Goal: Task Accomplishment & Management: Use online tool/utility

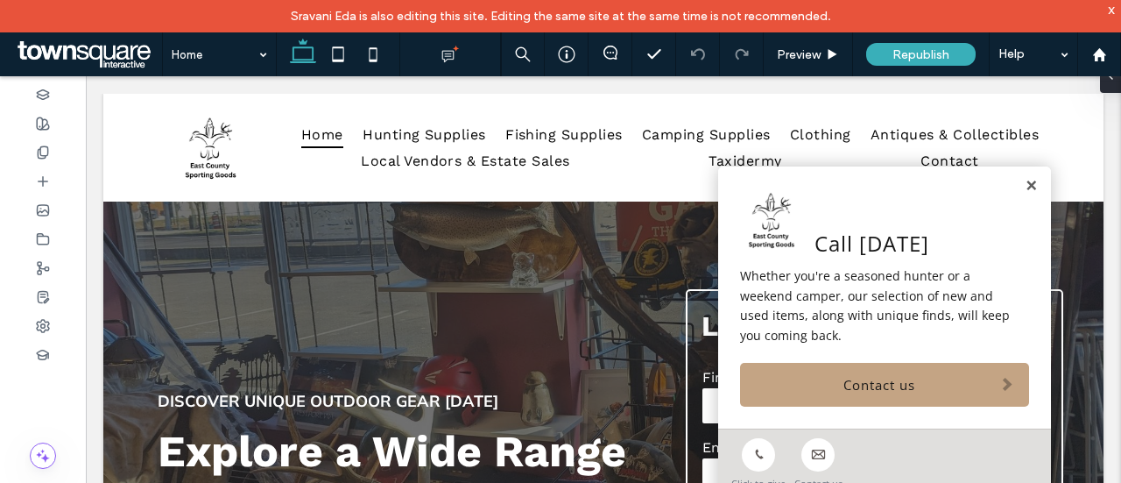
scroll to position [175, 0]
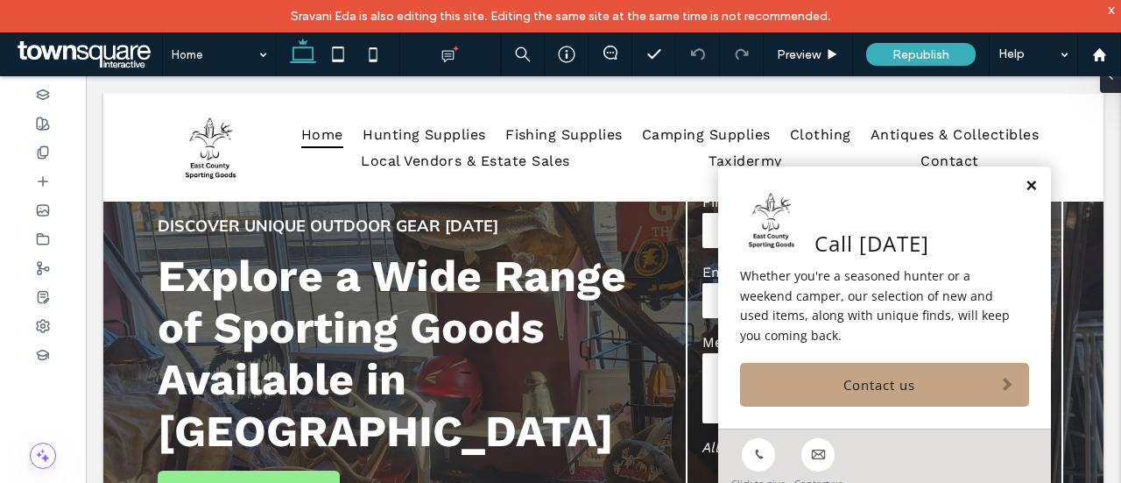
click at [1025, 190] on link at bounding box center [1031, 186] width 13 height 15
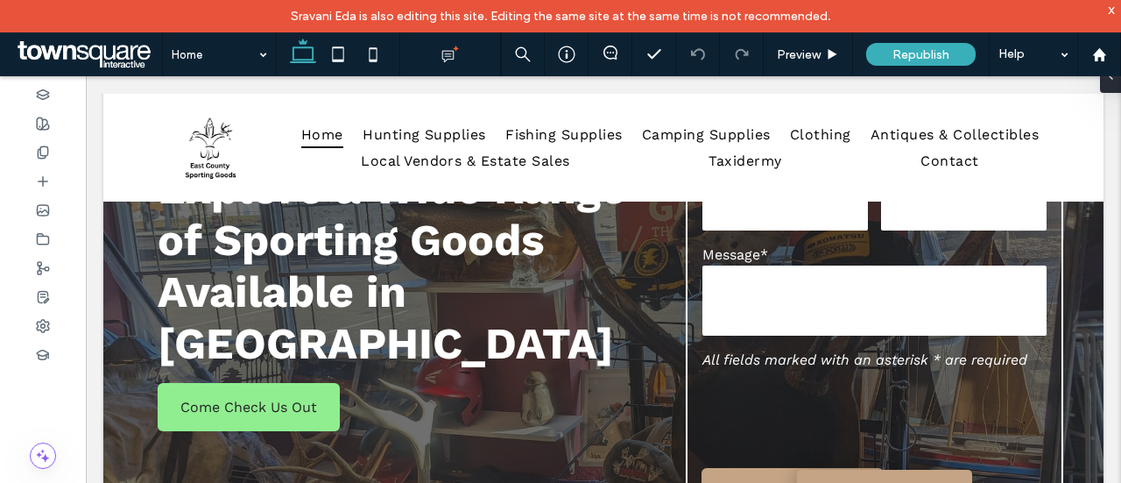
scroll to position [613, 0]
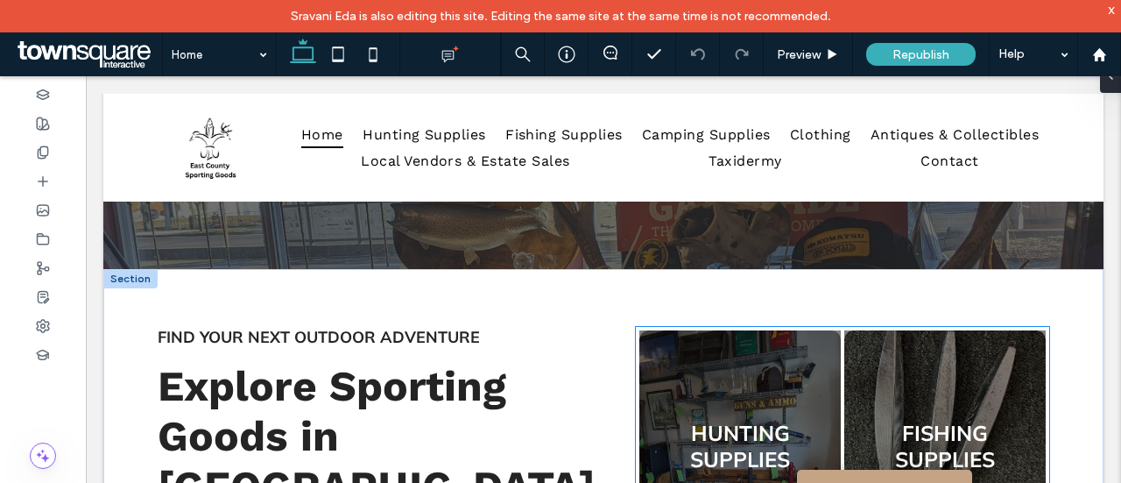
click at [757, 355] on link at bounding box center [740, 445] width 214 height 245
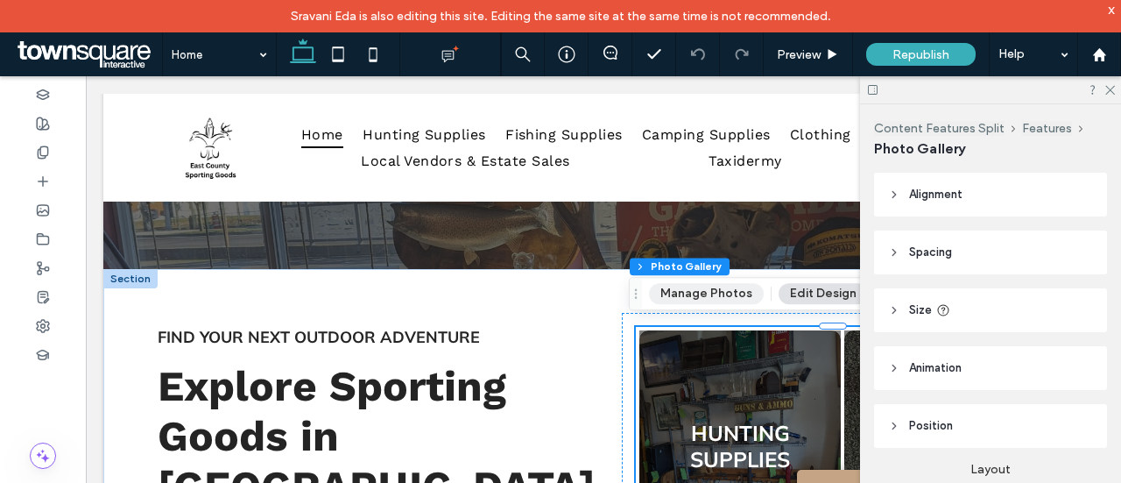
click at [701, 295] on button "Manage Photos" at bounding box center [706, 293] width 115 height 21
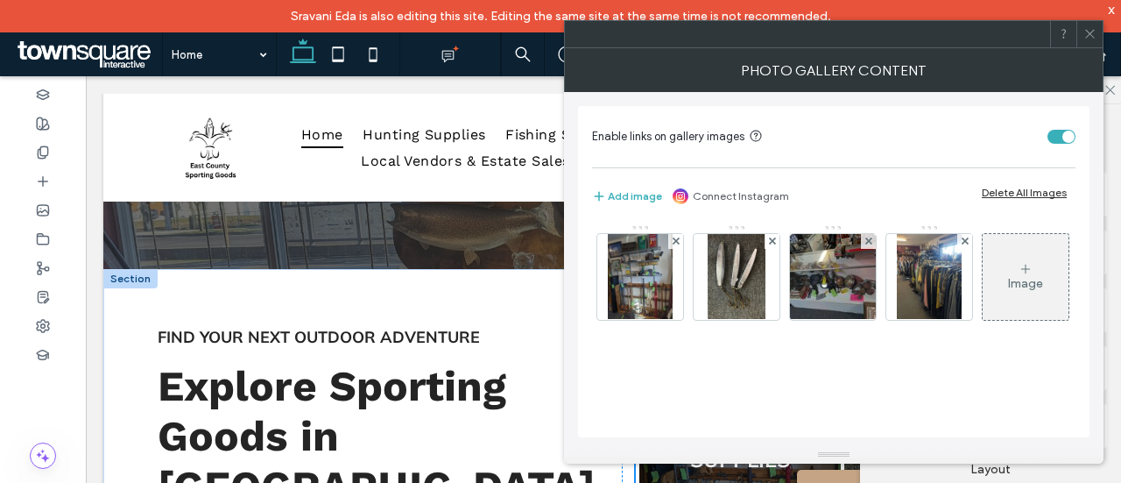
drag, startPoint x: 637, startPoint y: 279, endPoint x: 669, endPoint y: 287, distance: 33.3
click at [637, 279] on img at bounding box center [640, 277] width 65 height 86
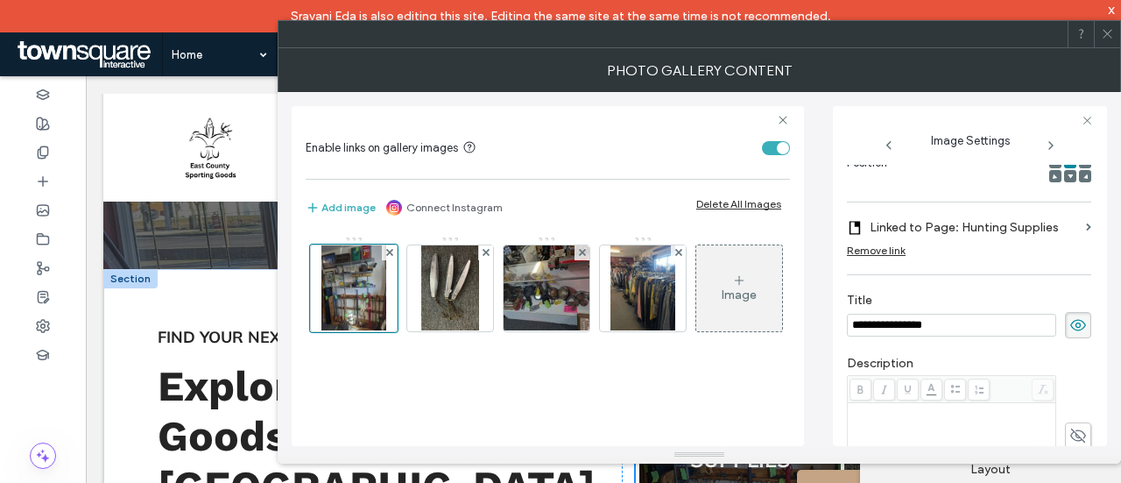
scroll to position [8, 0]
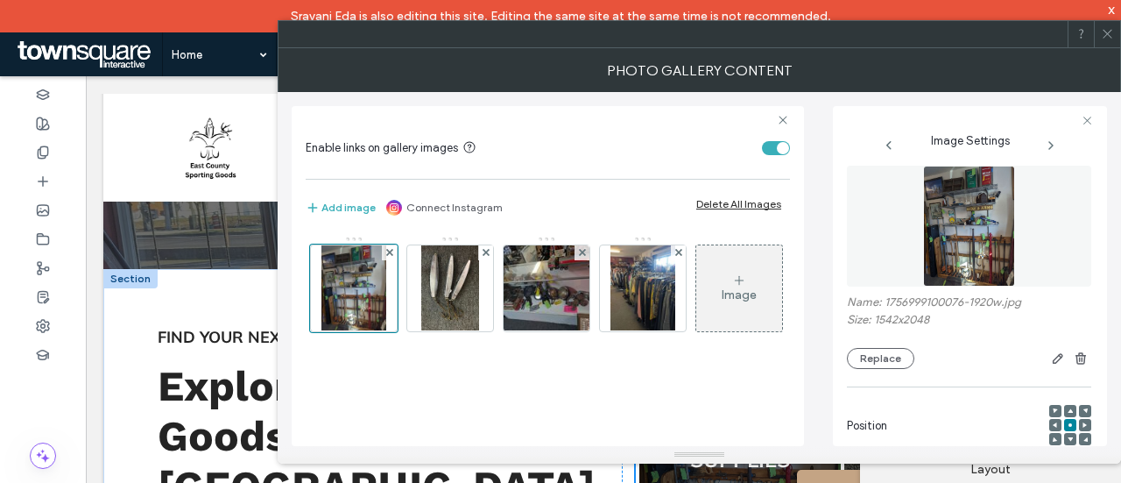
click at [871, 347] on div "Name: 1756999100076-1920w.jpg Size: 1542x2048 Replace" at bounding box center [969, 332] width 244 height 74
click at [865, 354] on button "Replace" at bounding box center [880, 358] width 67 height 21
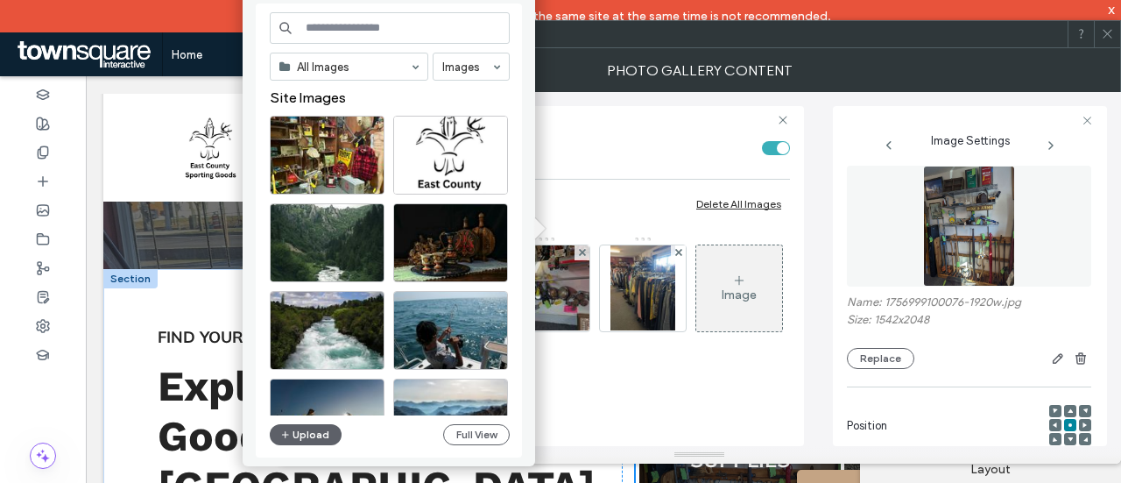
click at [375, 36] on input at bounding box center [390, 28] width 240 height 32
type input "*******"
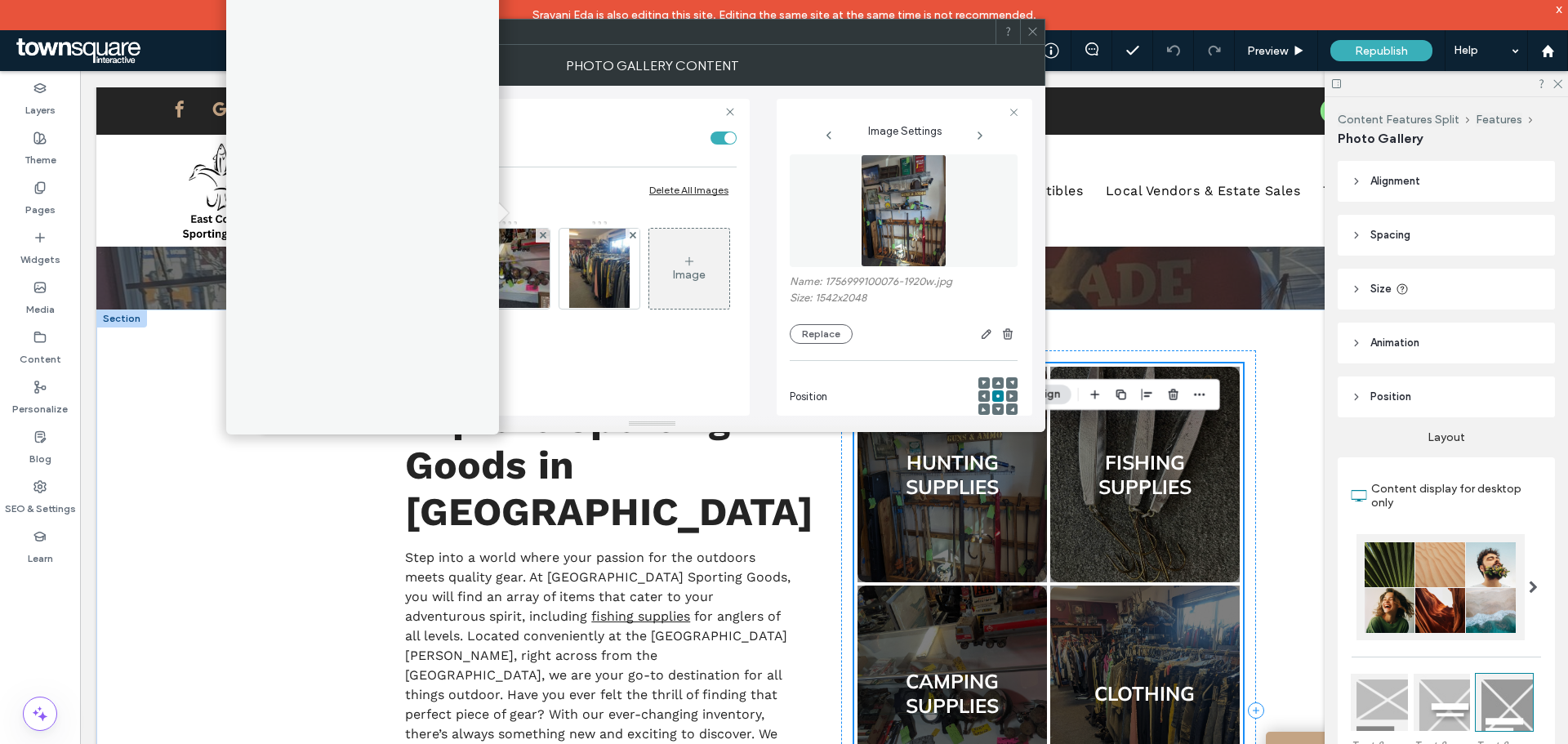
scroll to position [514, 0]
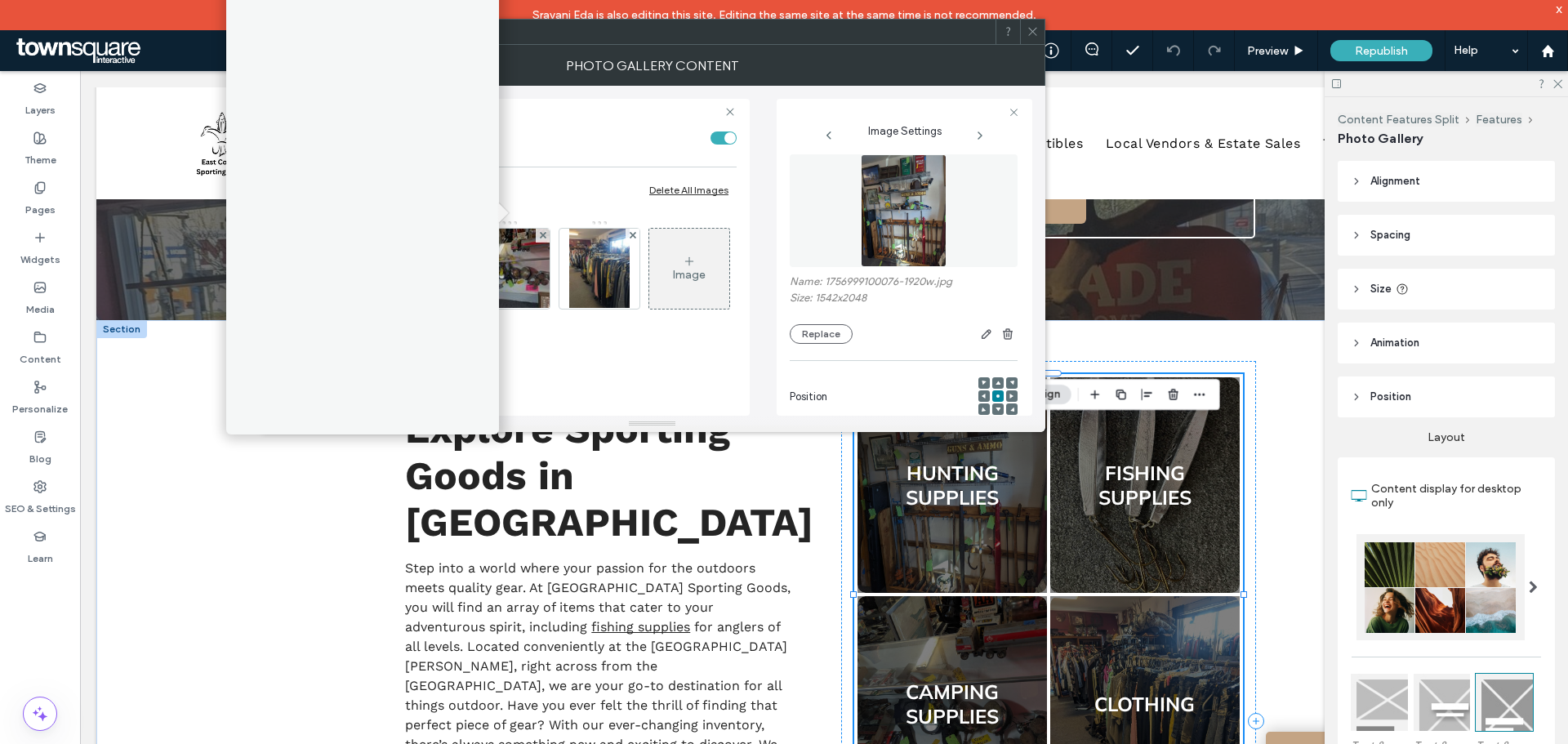
click at [340, 225] on div at bounding box center [363, 199] width 248 height 447
click at [839, 338] on button "Replace" at bounding box center [820, 334] width 62 height 20
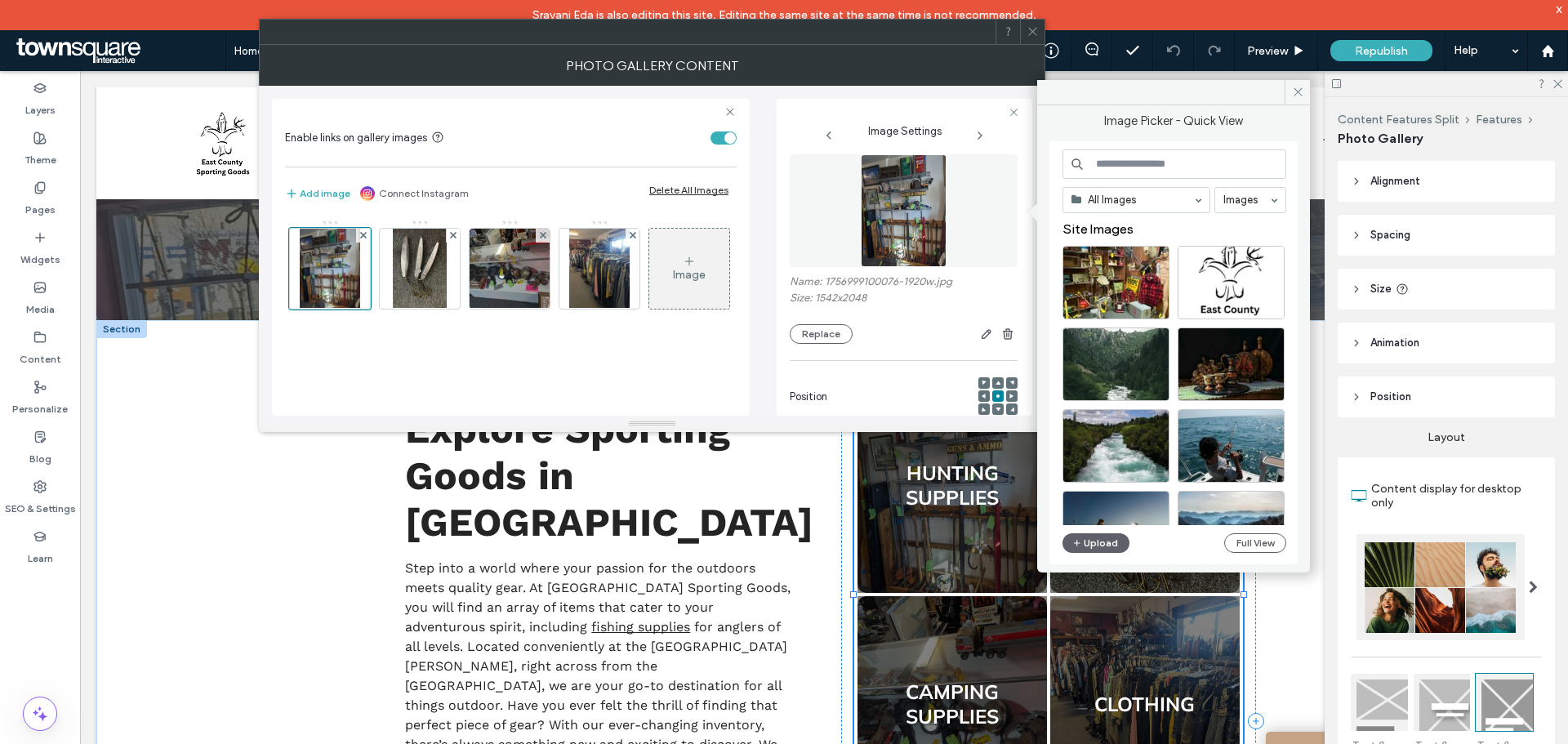
click at [1044, 149] on input at bounding box center [1174, 164] width 224 height 30
type input "**********"
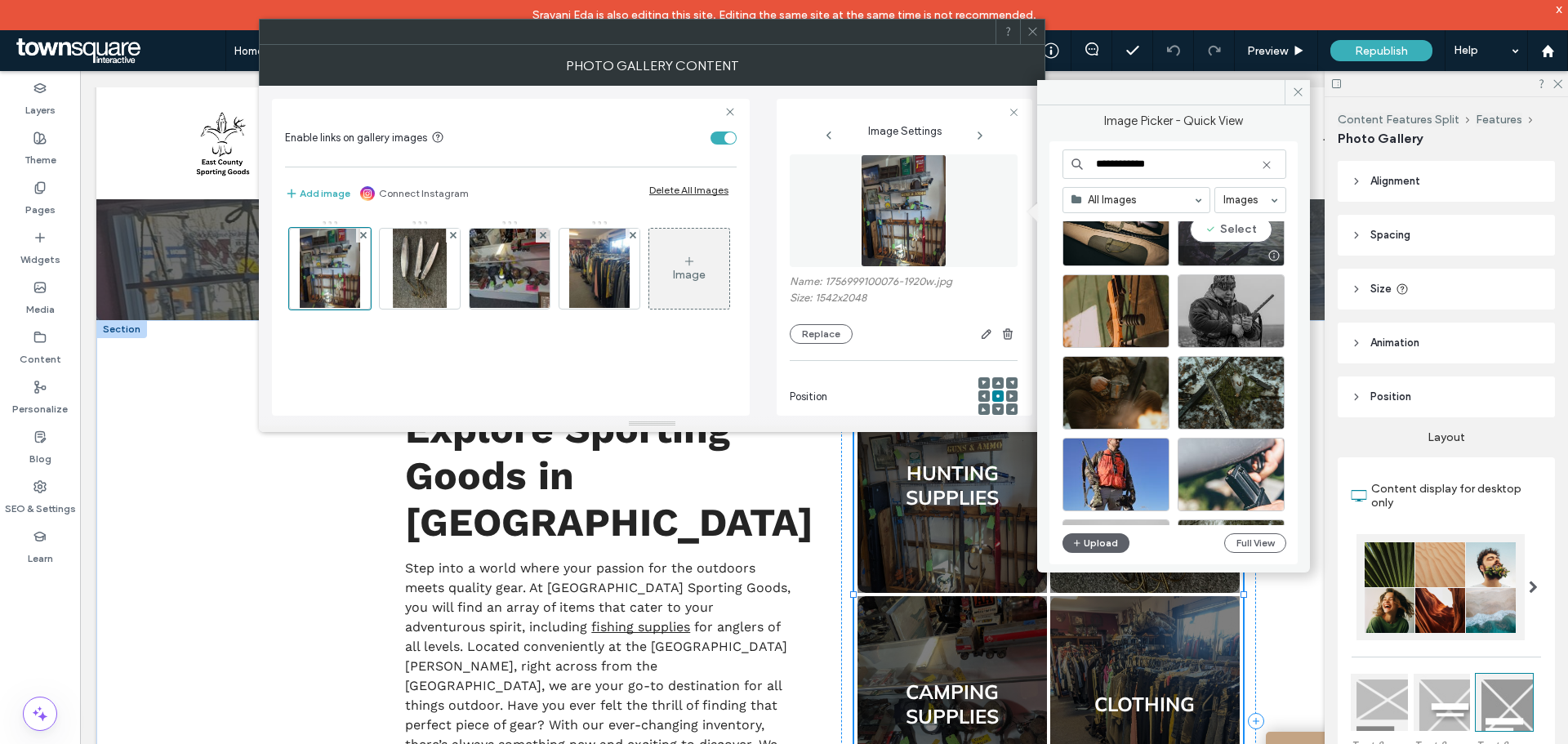
scroll to position [82, 0]
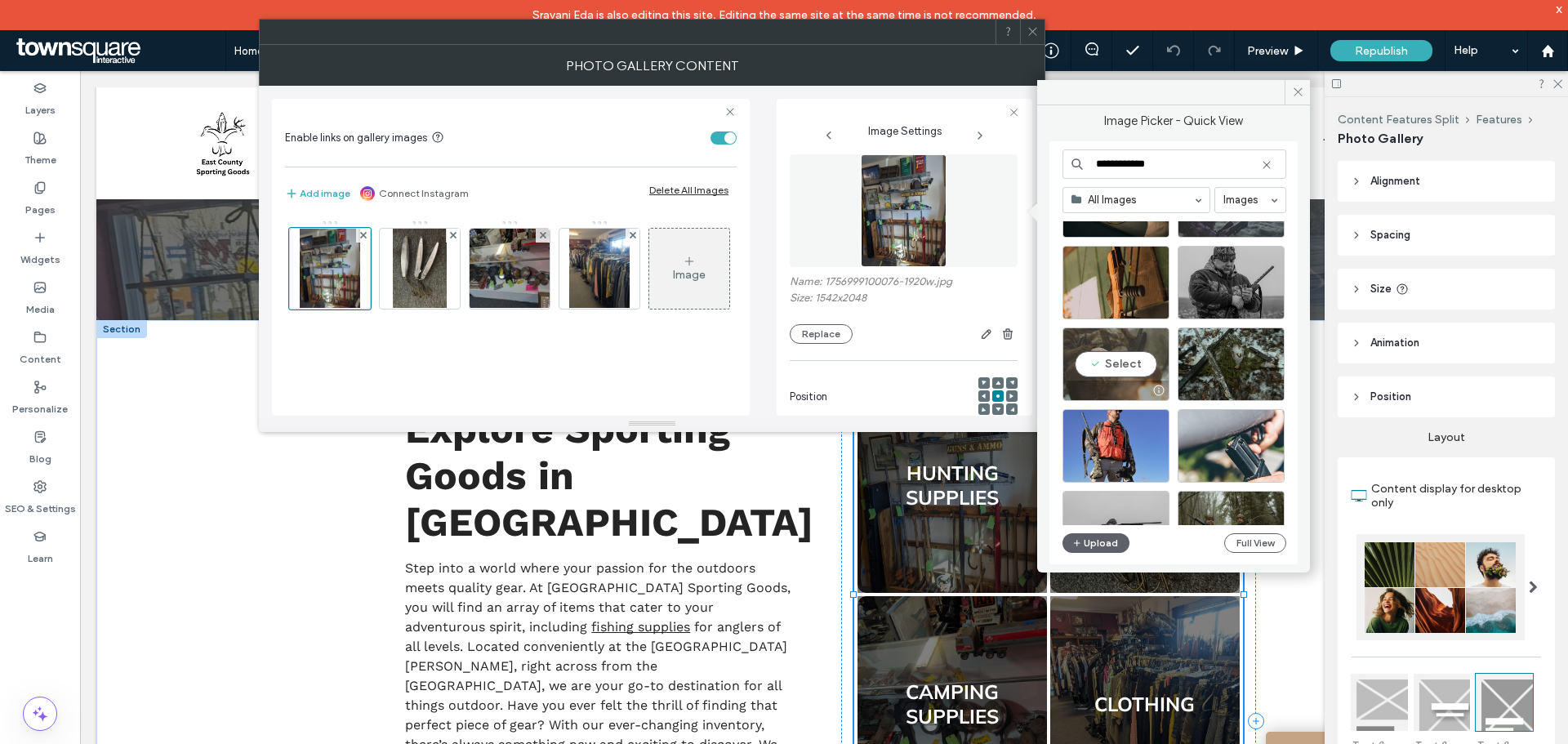
click at [1044, 356] on div "Select" at bounding box center [1115, 364] width 107 height 74
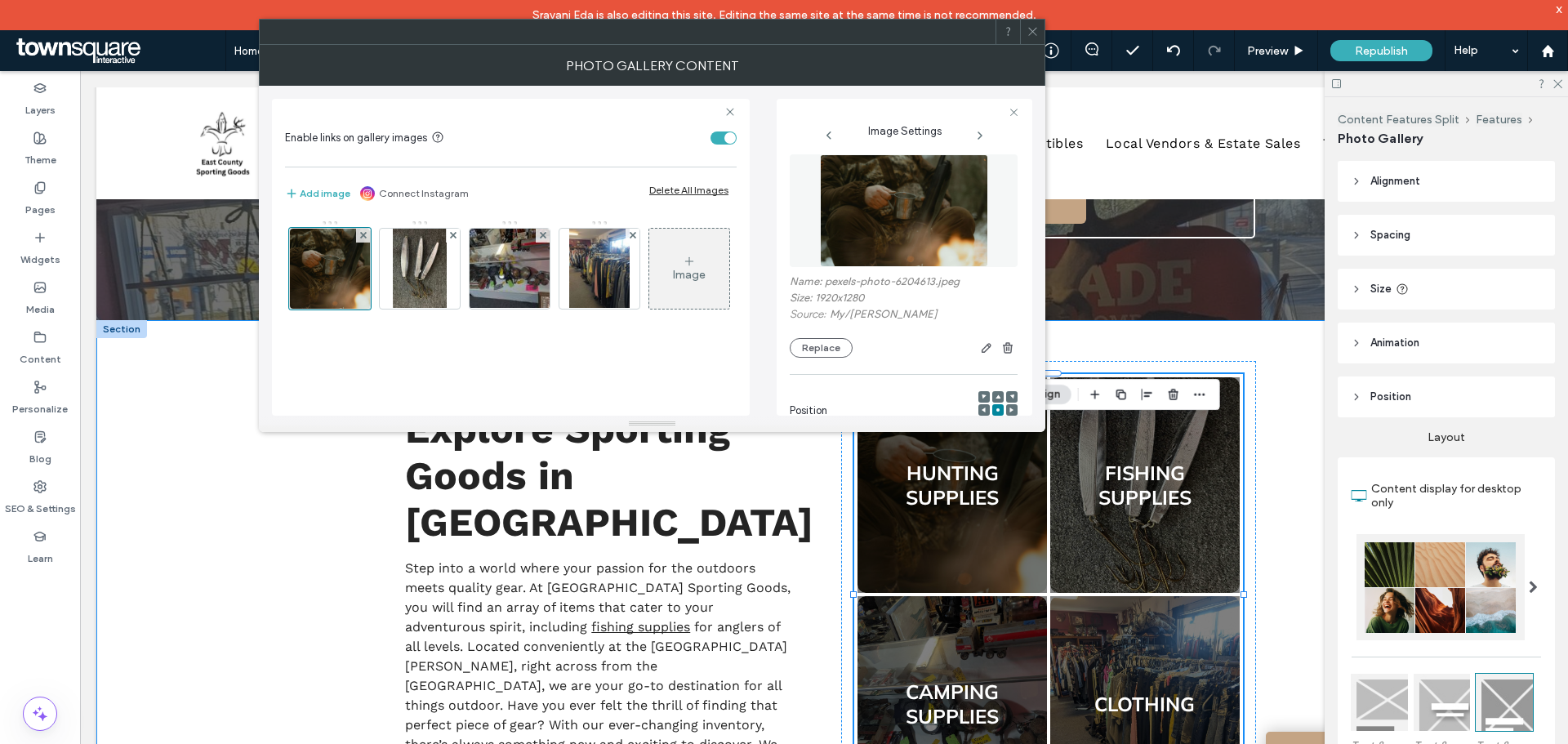
drag, startPoint x: 206, startPoint y: 494, endPoint x: 185, endPoint y: 489, distance: 21.6
click at [206, 449] on div "Find Your Next Outdoor Adventure Explore Sporting Goods in [GEOGRAPHIC_DATA] St…" at bounding box center [823, 721] width 1455 height 802
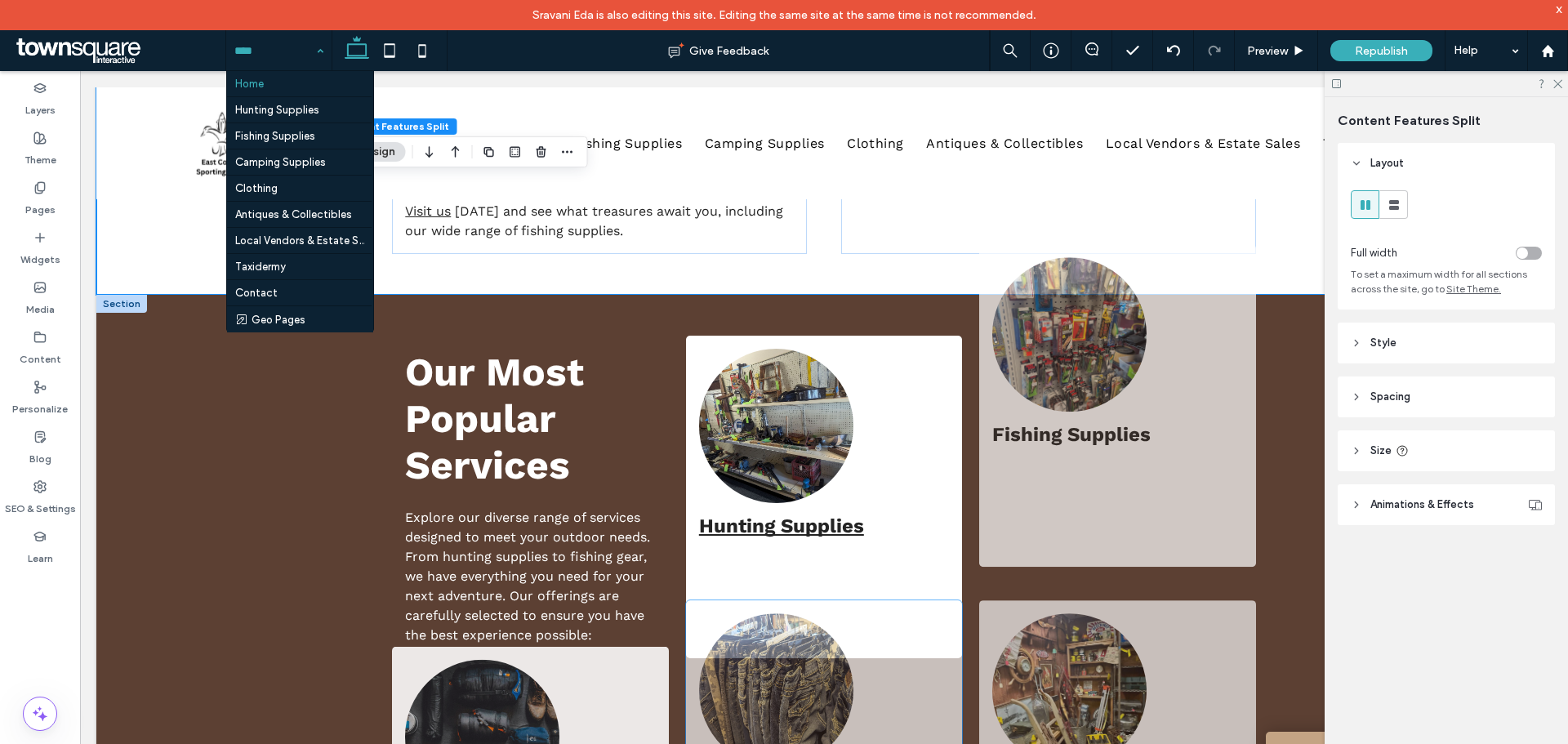
scroll to position [1330, 0]
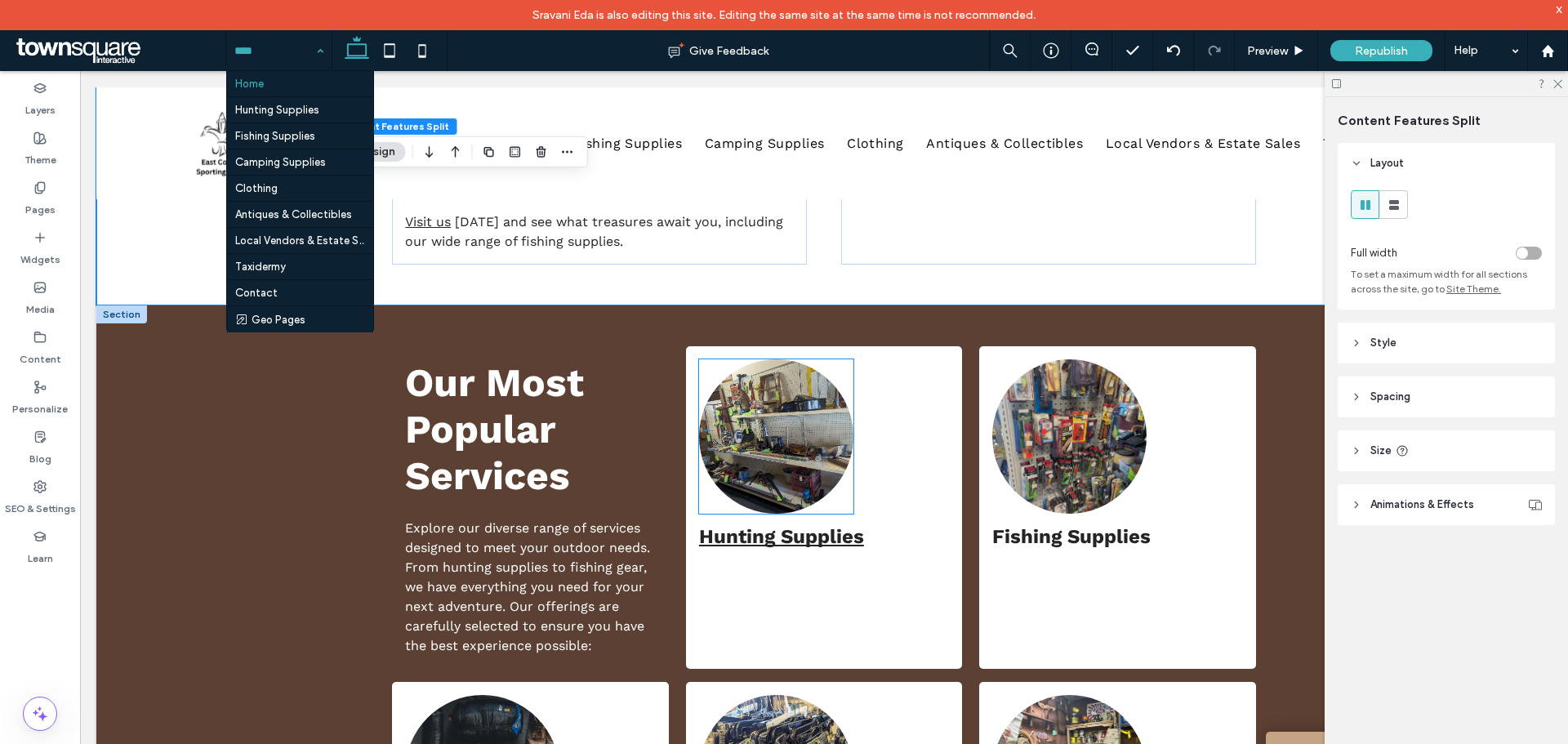
click at [790, 427] on img at bounding box center [777, 436] width 155 height 155
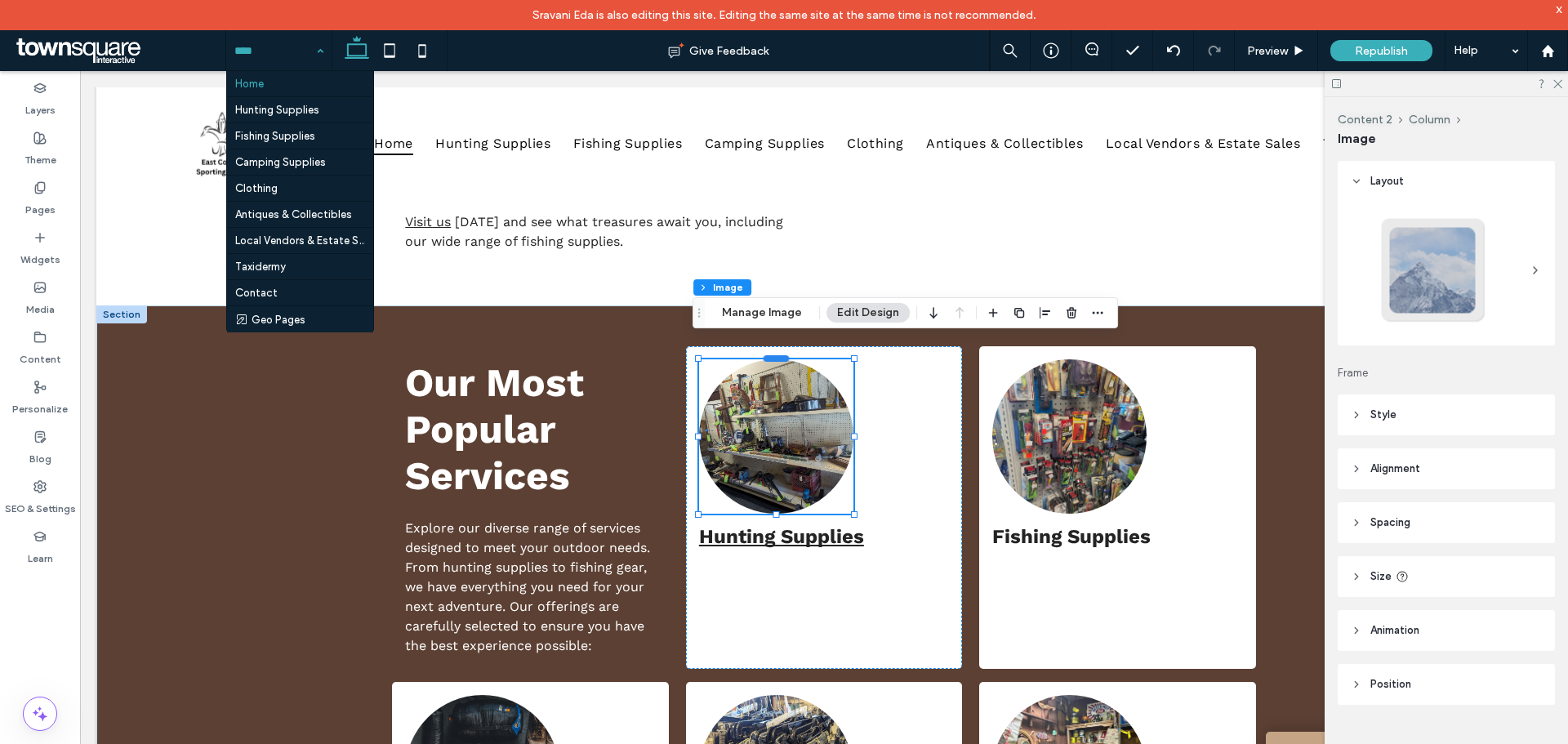
type input "**"
click at [759, 314] on button "Manage Image" at bounding box center [762, 312] width 102 height 20
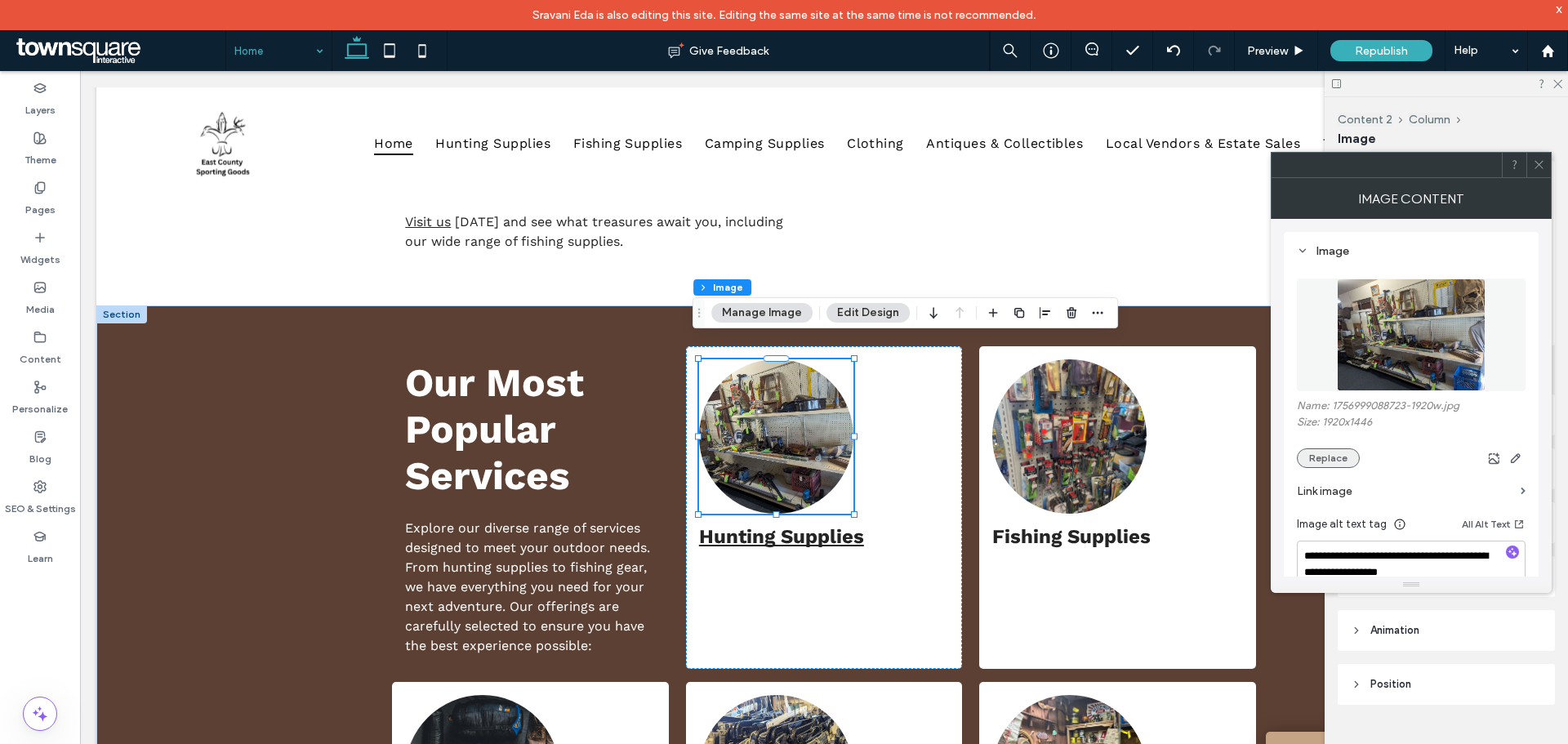
click at [1044, 449] on button "Replace" at bounding box center [1327, 458] width 62 height 20
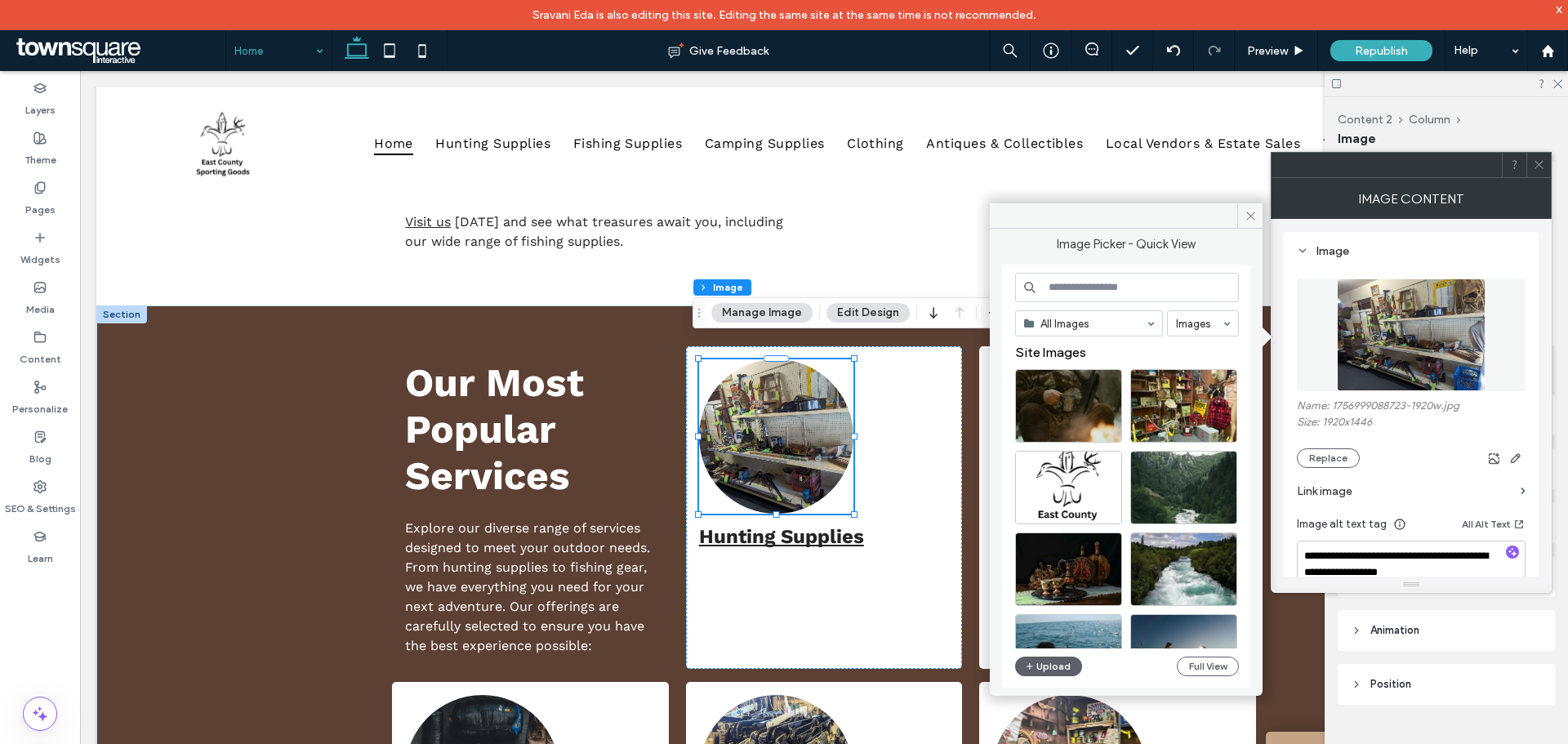
click at [1044, 282] on input at bounding box center [1127, 288] width 224 height 30
type input "****"
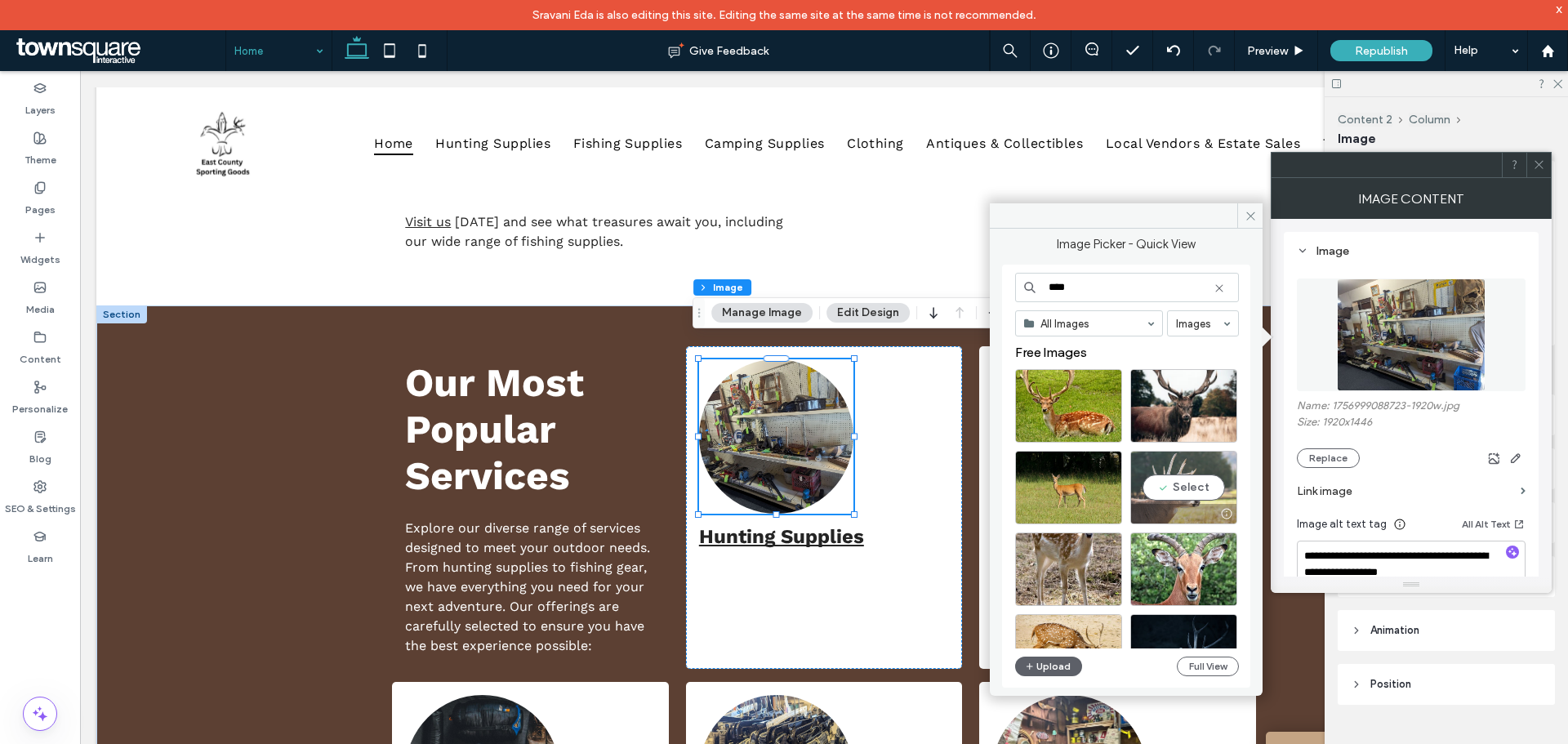
click at [1044, 449] on div "Select" at bounding box center [1183, 487] width 107 height 74
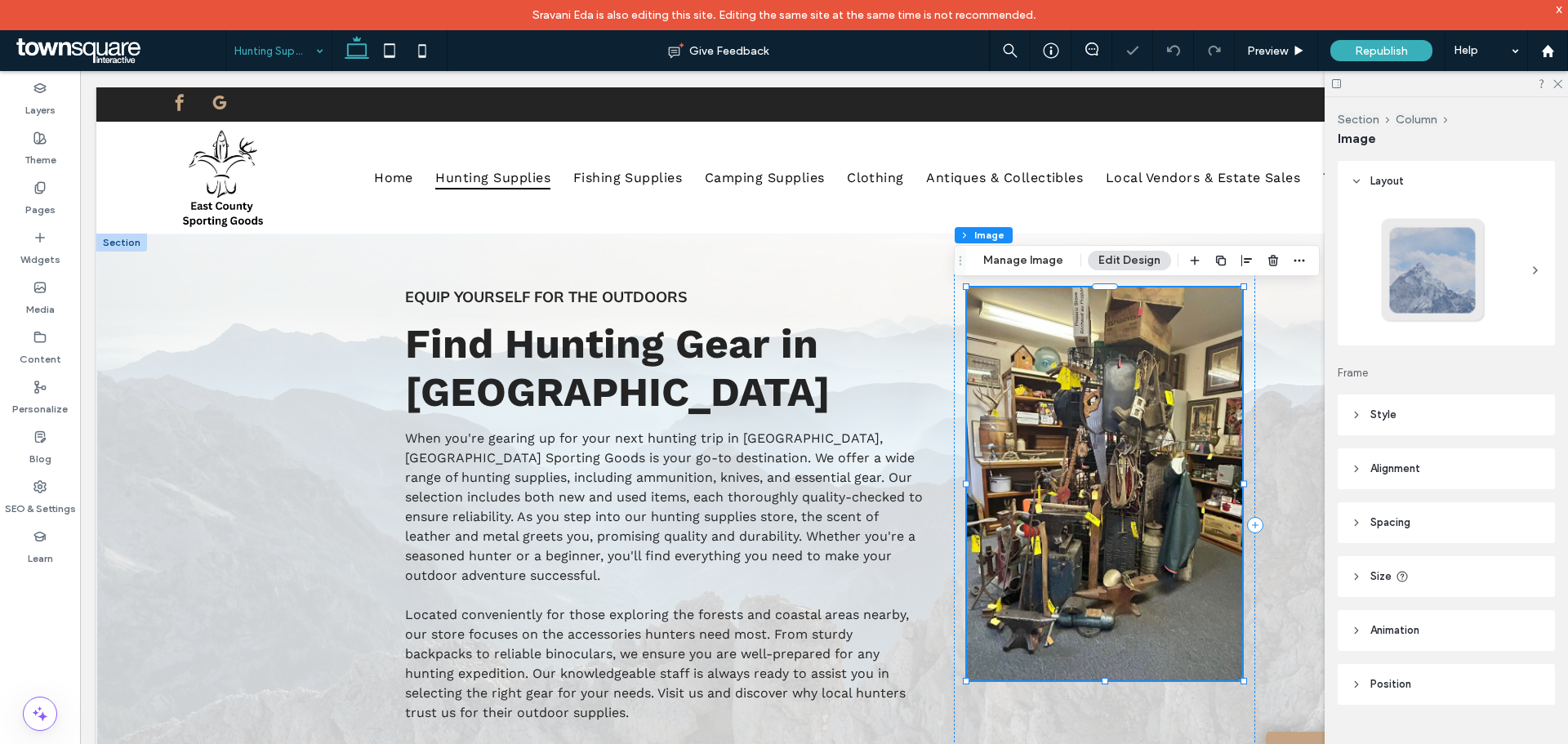
type input "*"
click at [1003, 255] on button "Manage Image" at bounding box center [1023, 260] width 102 height 20
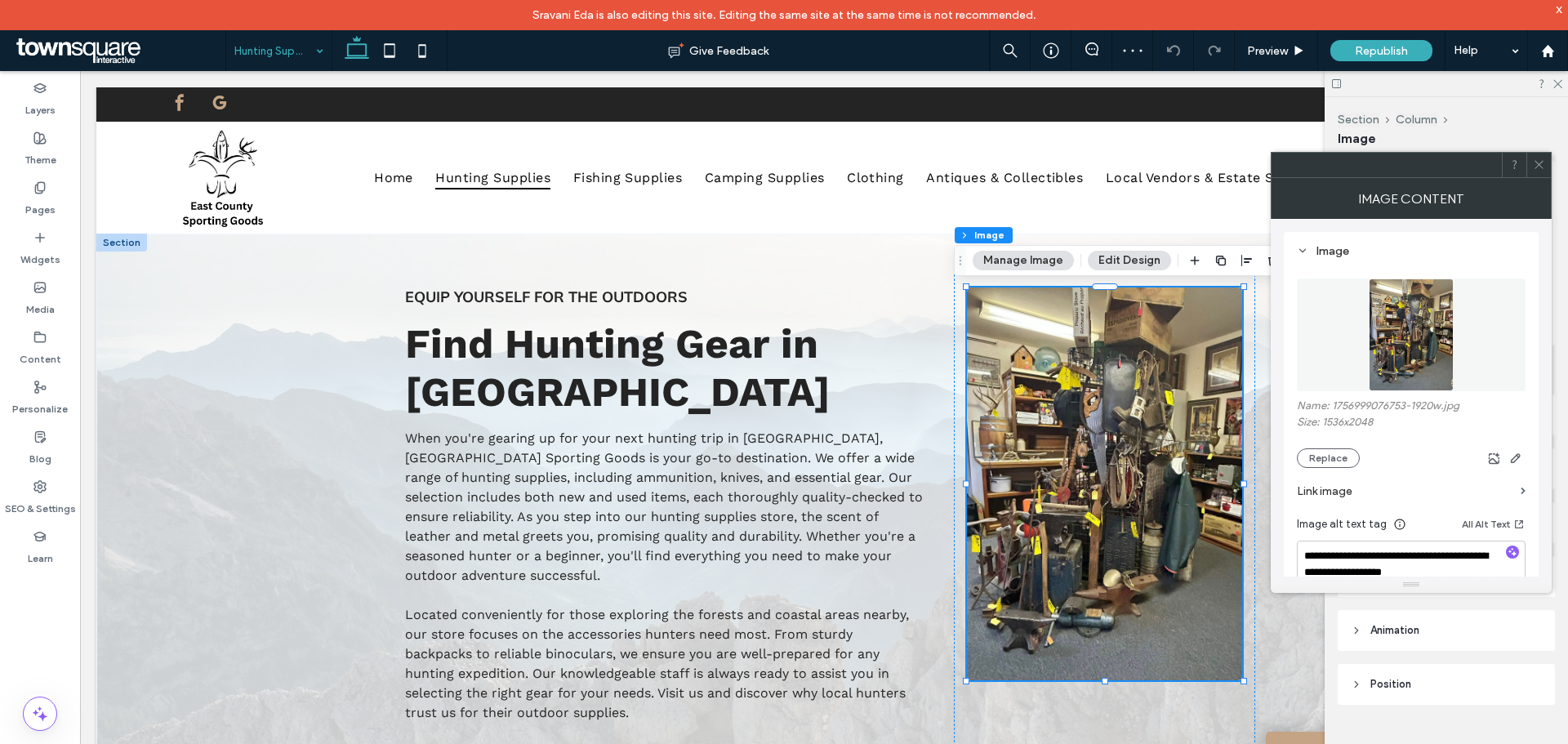
click at [1044, 444] on div "Name: 1756999076753-1920w.jpg Size: 1536x2048 Replace" at bounding box center [1410, 434] width 228 height 69
drag, startPoint x: 1346, startPoint y: 445, endPoint x: 1339, endPoint y: 451, distance: 9.2
click at [1044, 446] on div "Name: 1756999076753-1920w.jpg Size: 1536x2048 Replace" at bounding box center [1410, 434] width 228 height 69
click at [1044, 449] on button "Replace" at bounding box center [1327, 458] width 62 height 20
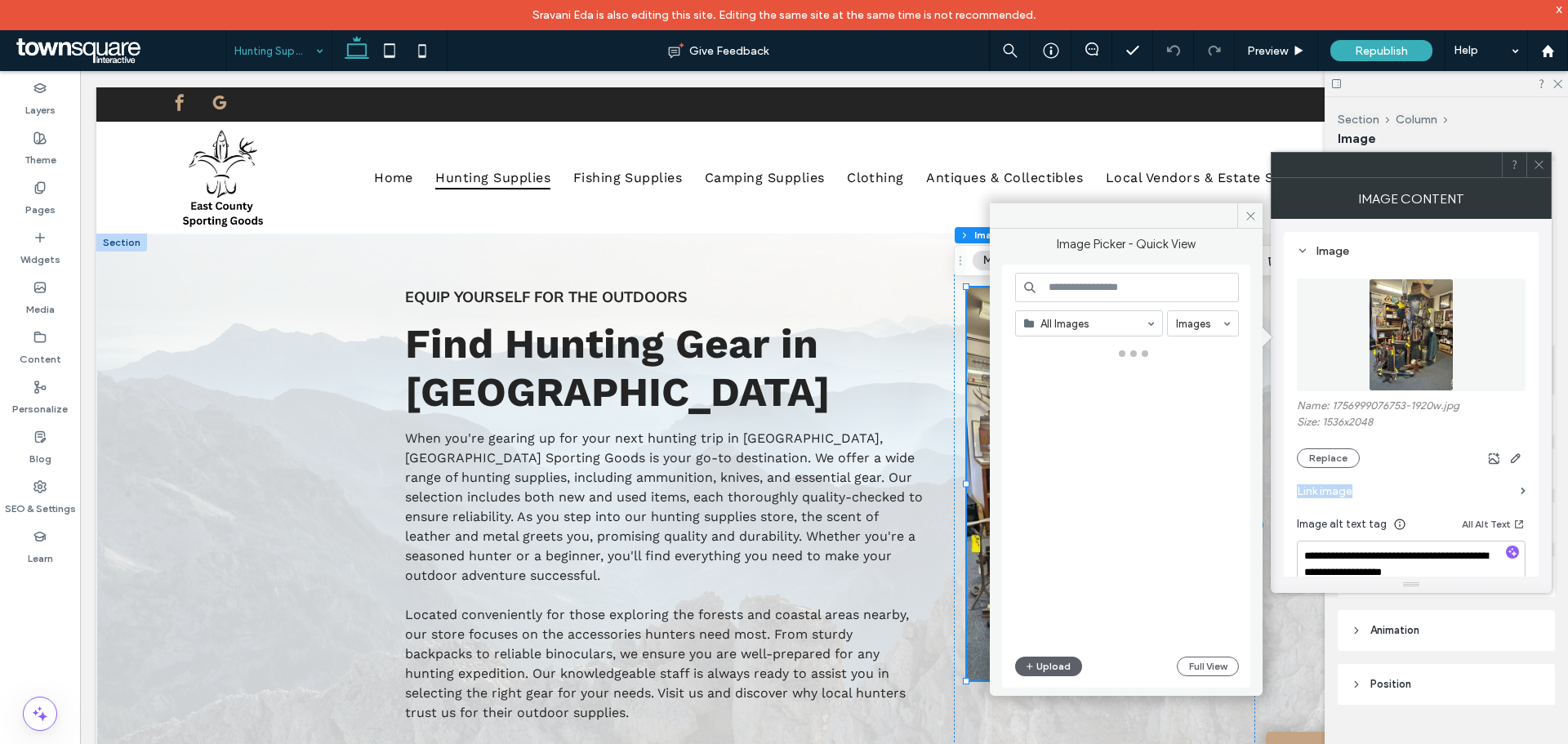
click at [1044, 290] on input at bounding box center [1127, 288] width 224 height 30
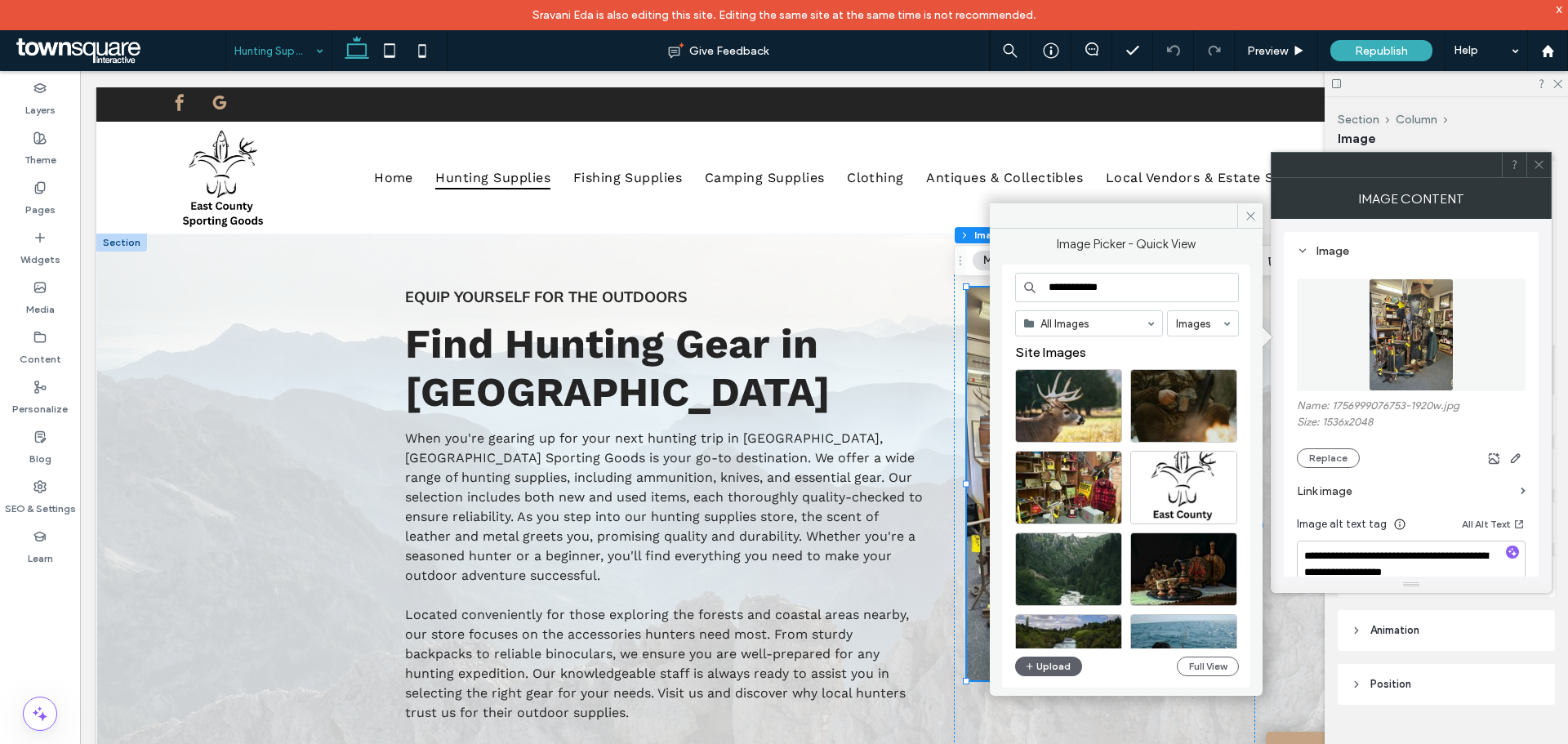
type input "**********"
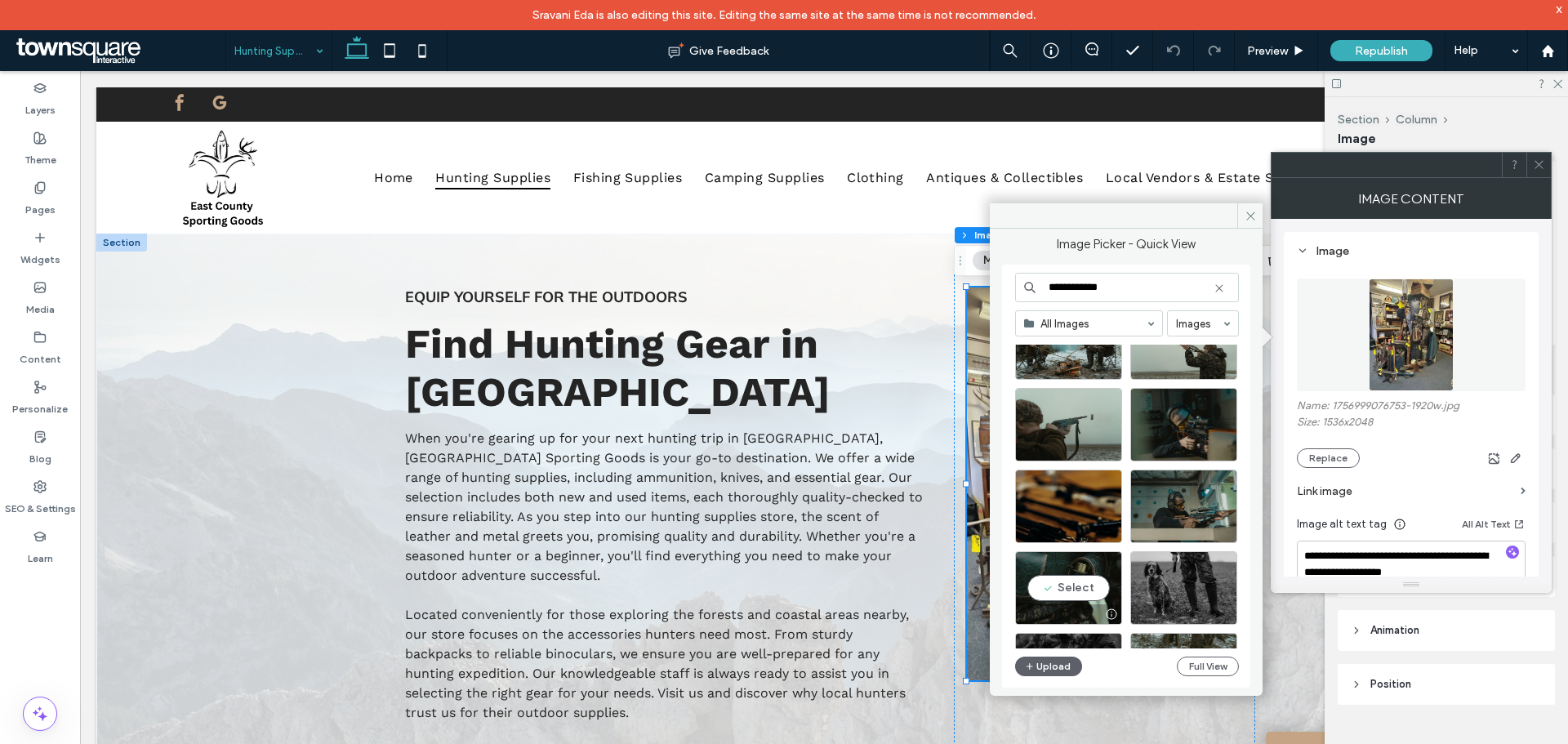
scroll to position [1206, 0]
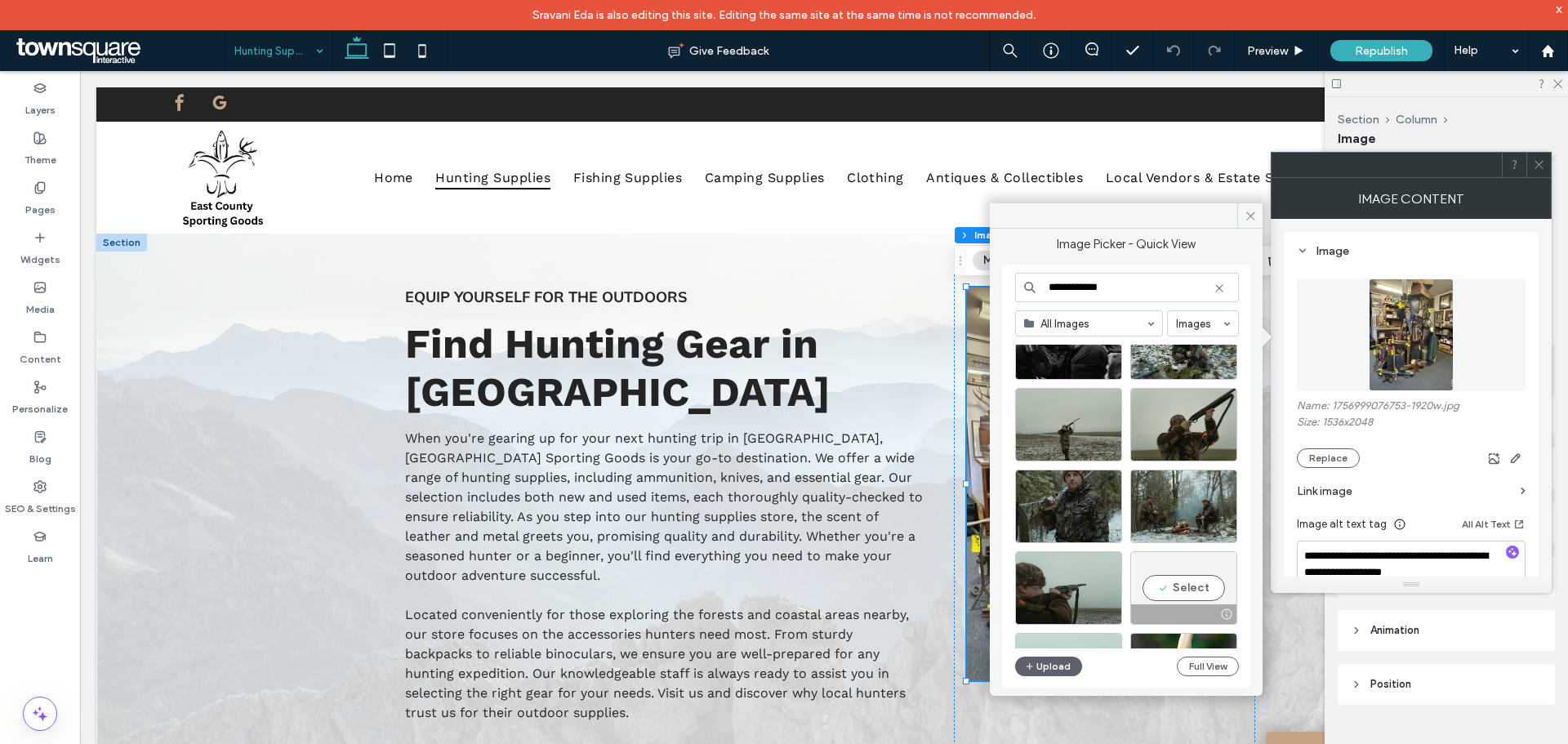
click at [1044, 449] on div "Select" at bounding box center [1183, 587] width 107 height 74
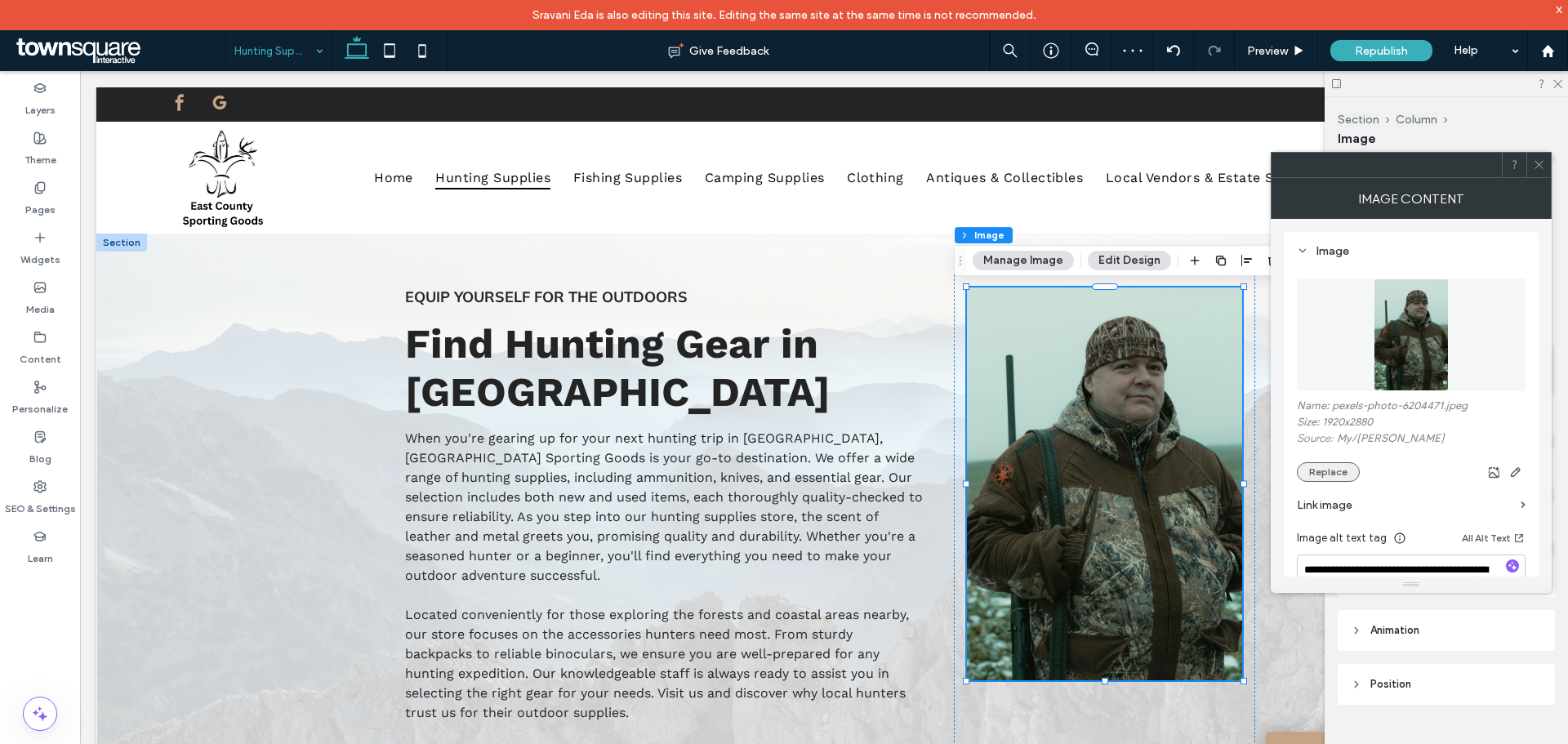
drag, startPoint x: 1327, startPoint y: 472, endPoint x: 1321, endPoint y: 464, distance: 10.0
click at [1044, 449] on button "Replace" at bounding box center [1327, 472] width 62 height 20
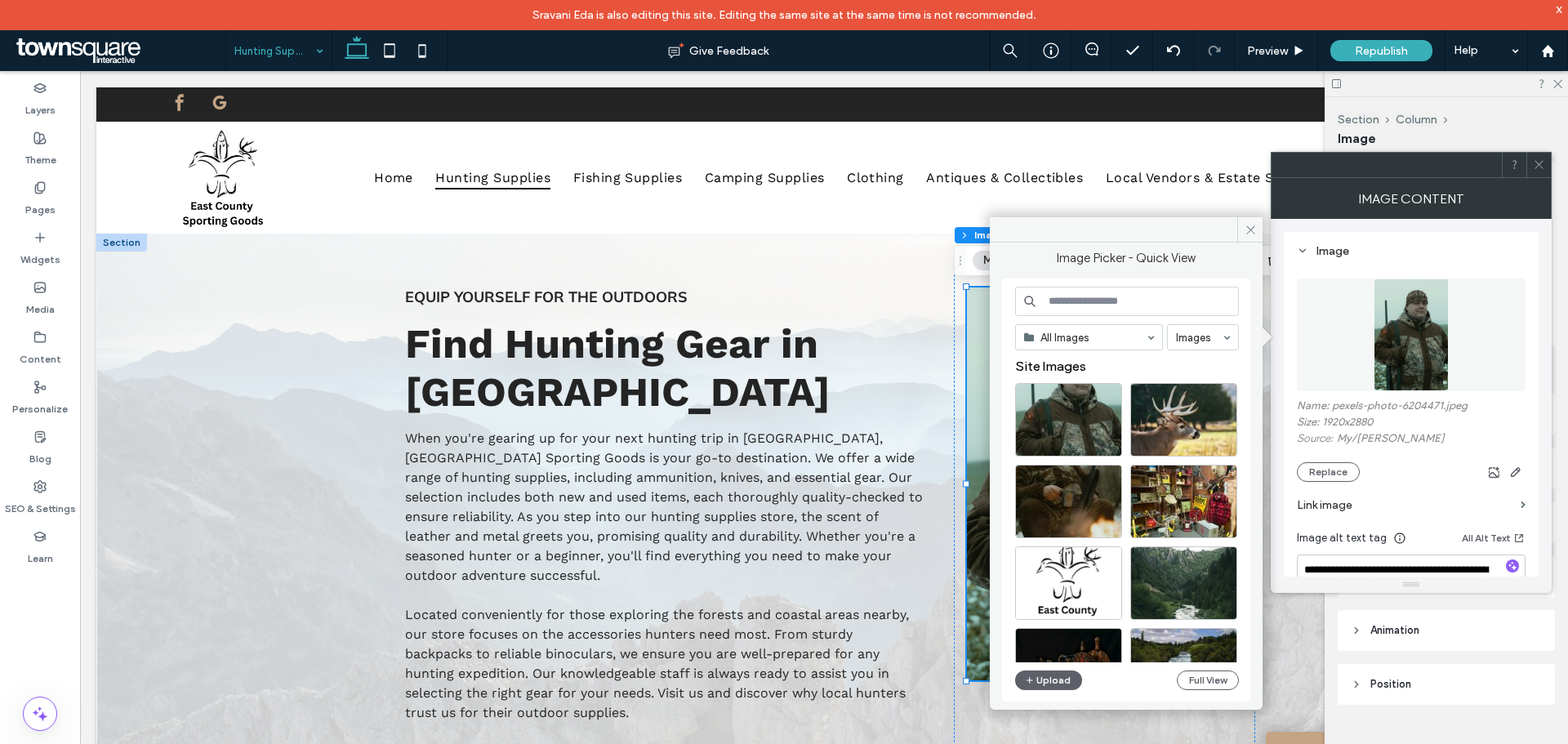
click at [1044, 292] on input at bounding box center [1127, 301] width 224 height 30
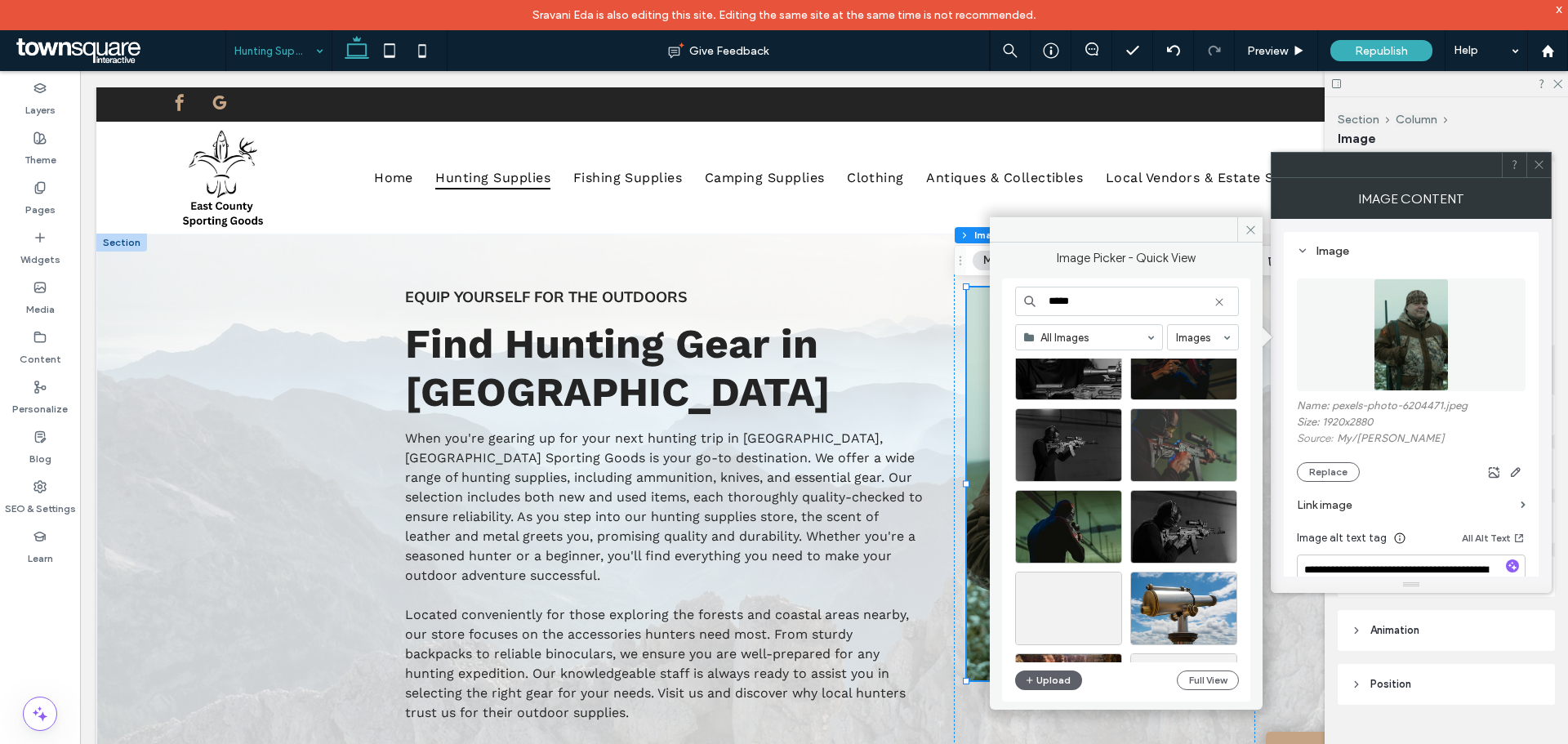
scroll to position [572, 0]
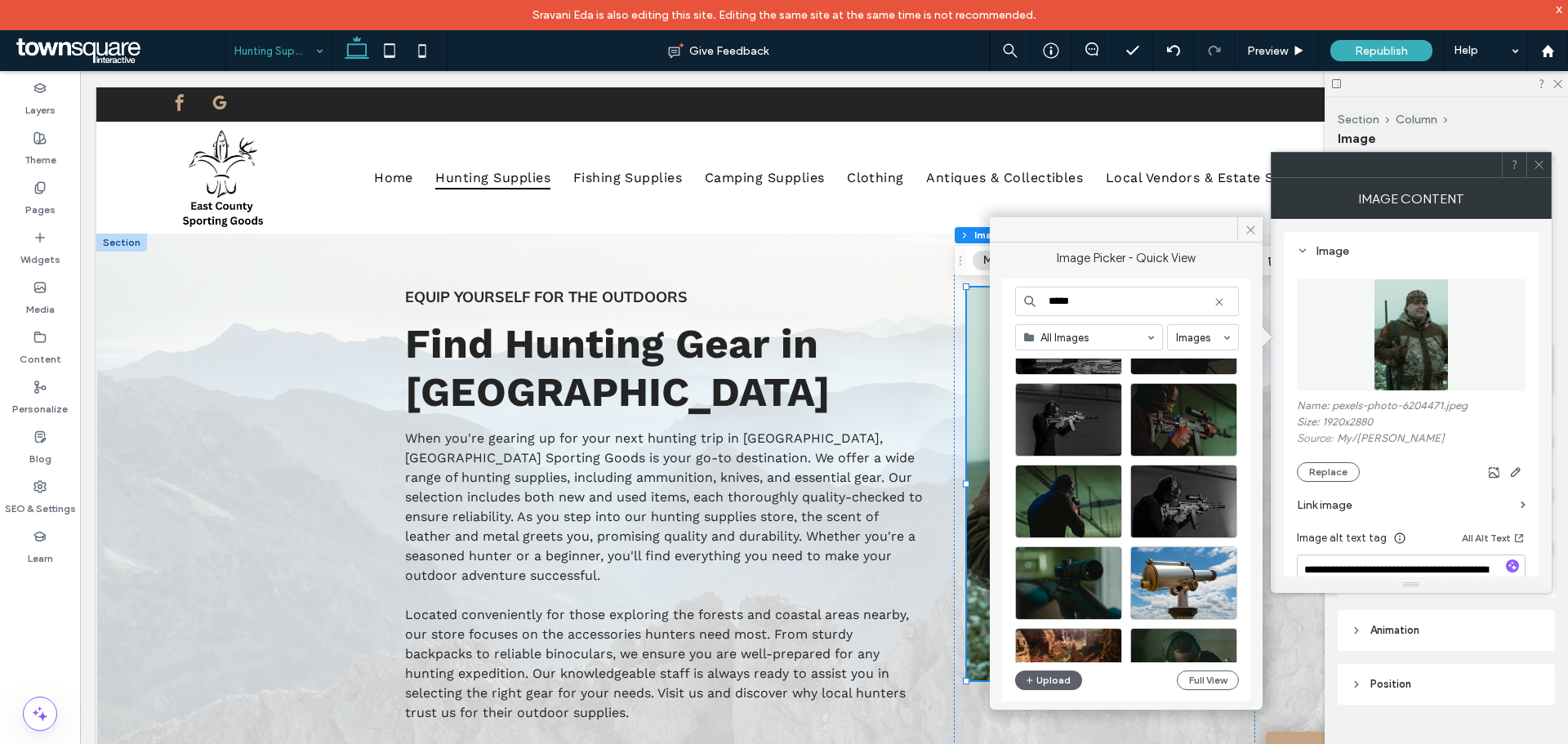
drag, startPoint x: 1179, startPoint y: 369, endPoint x: 983, endPoint y: 296, distance: 209.2
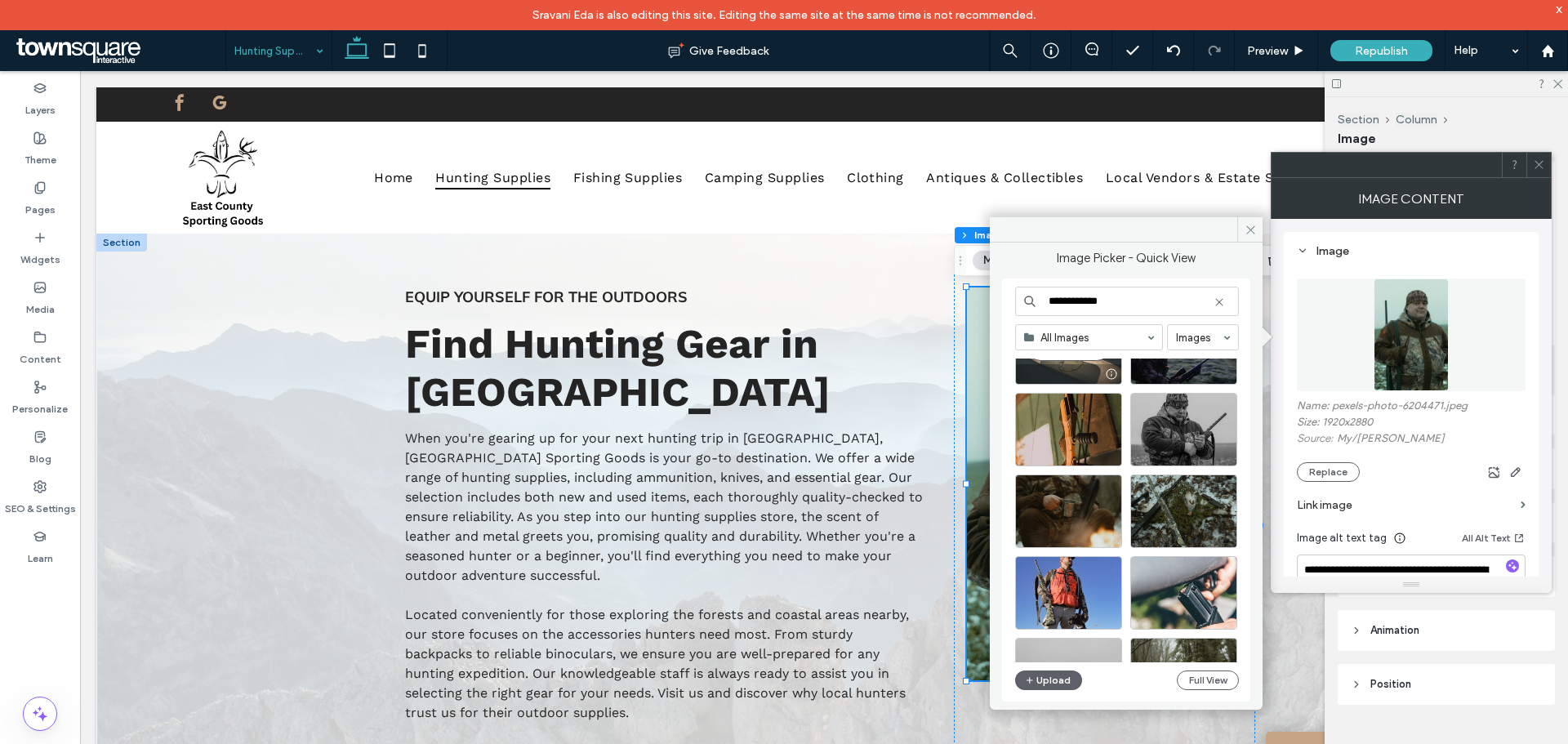
scroll to position [0, 0]
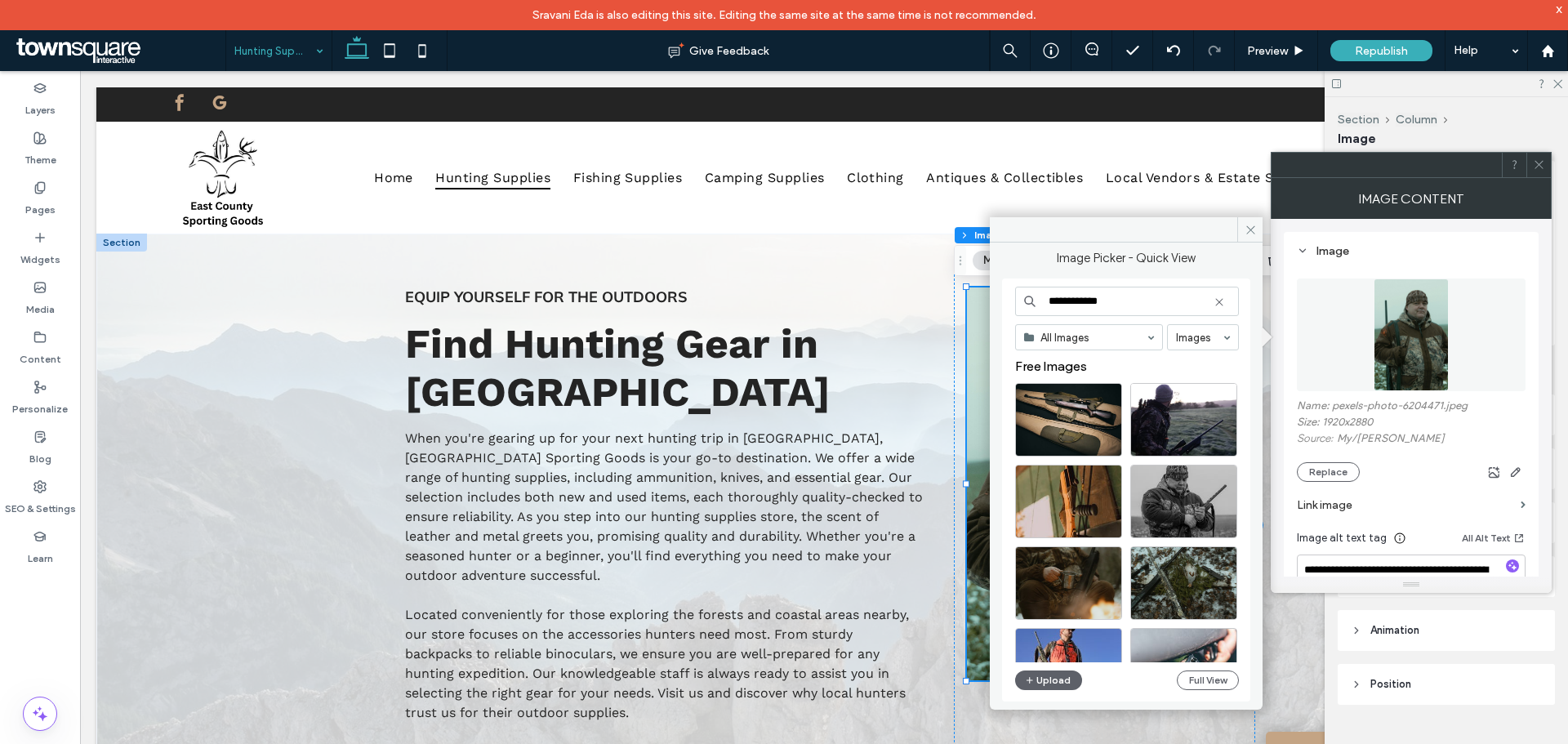
drag, startPoint x: 1223, startPoint y: 372, endPoint x: 943, endPoint y: 273, distance: 297.0
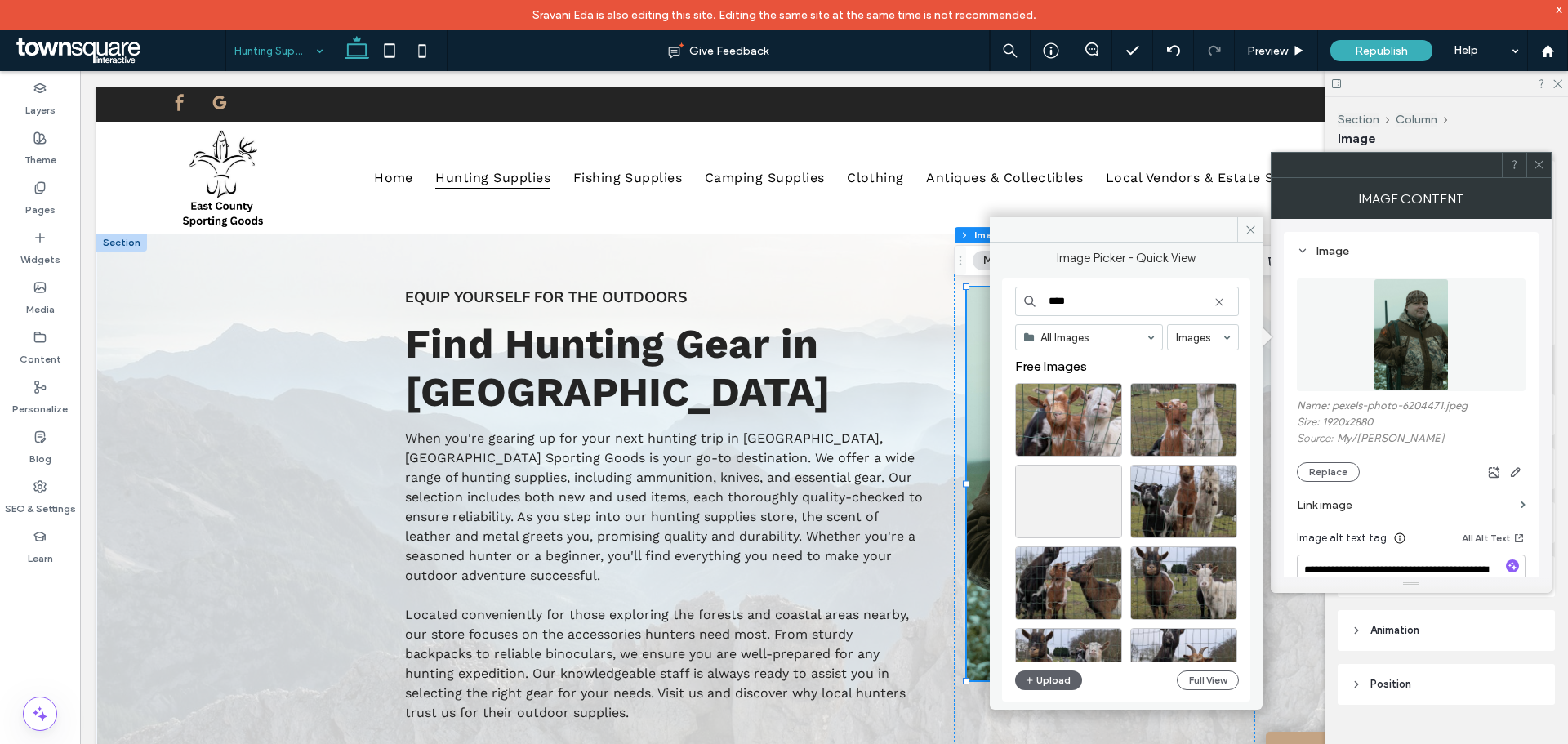
type input "****"
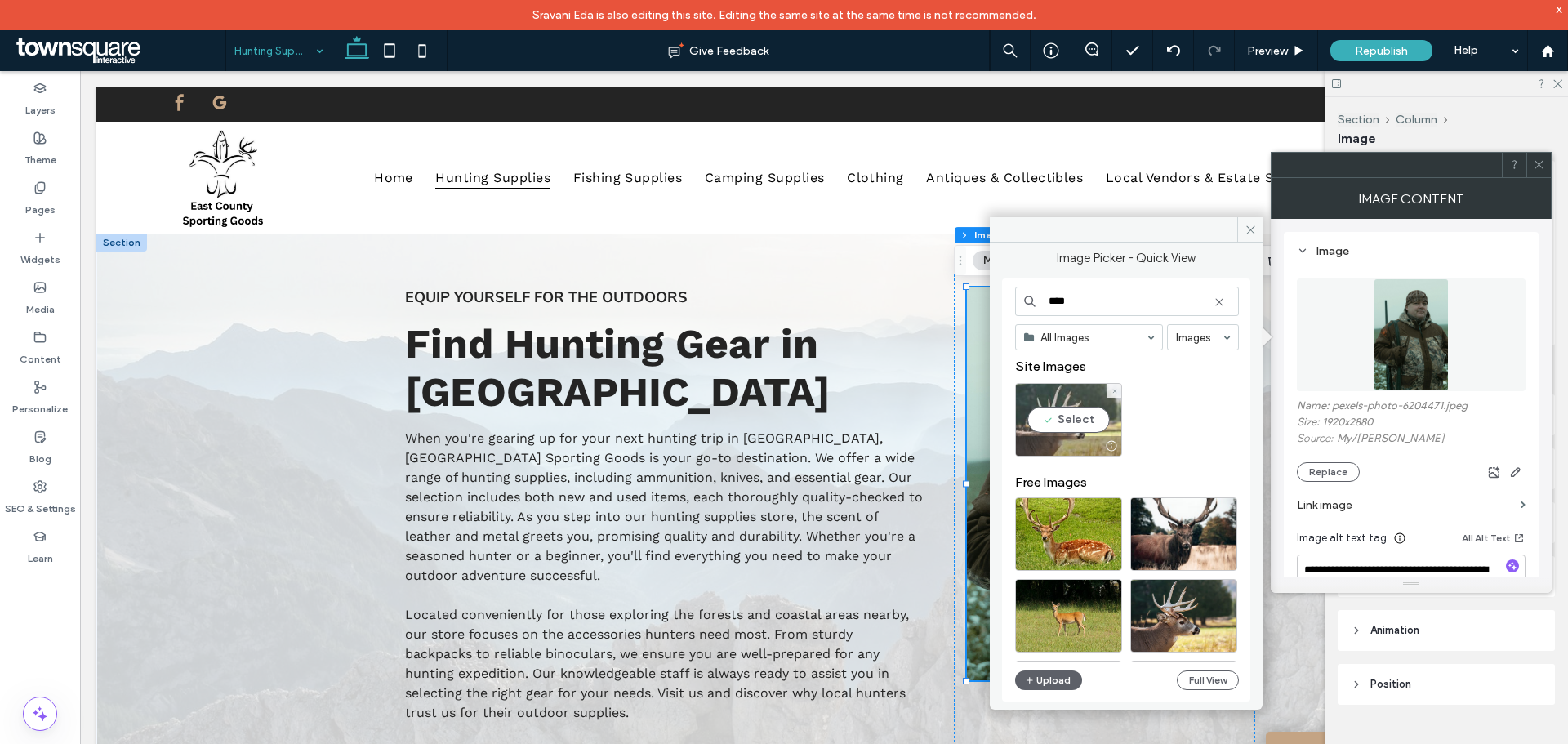
click at [1044, 398] on div "Select" at bounding box center [1068, 420] width 107 height 74
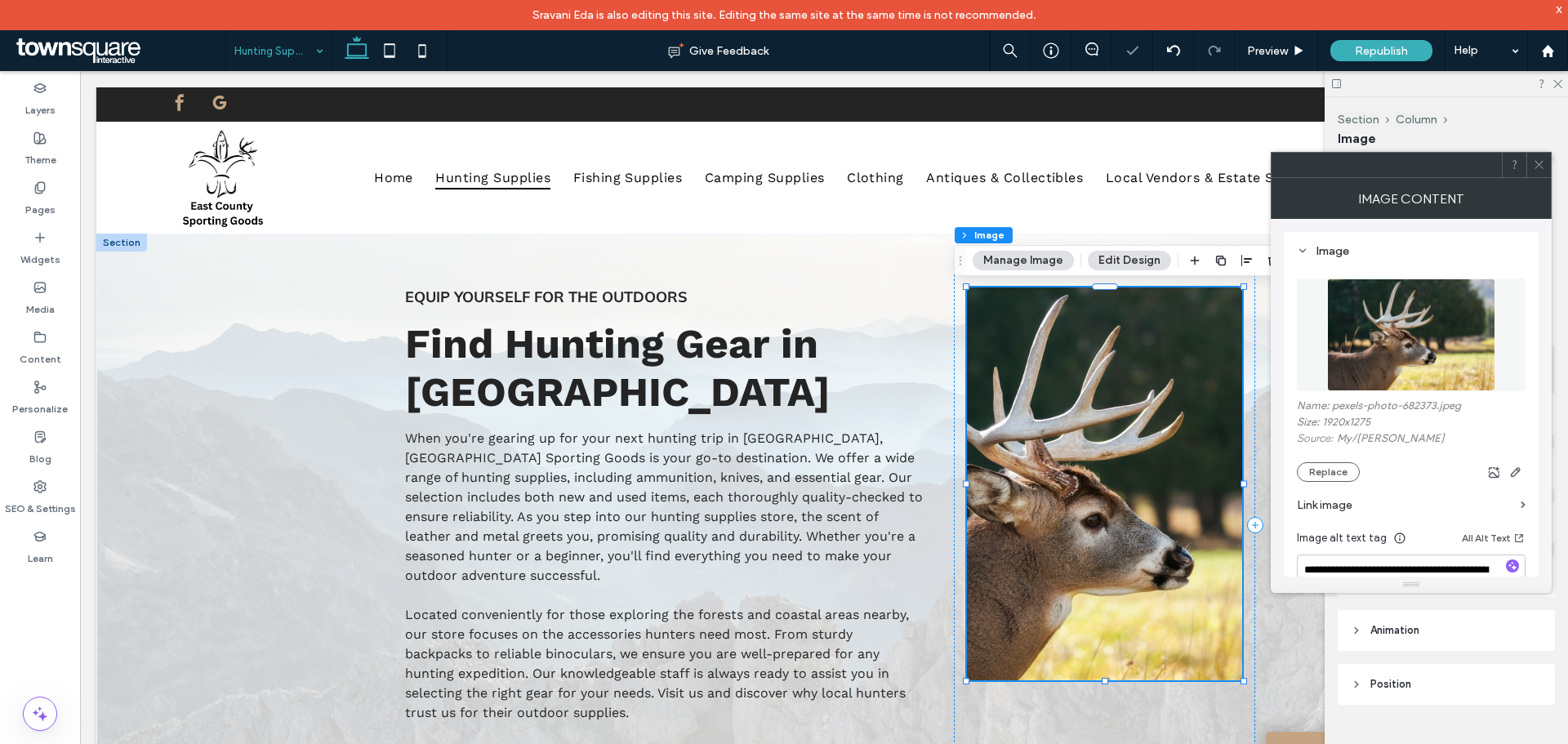
click at [1044, 267] on button "Manage Image" at bounding box center [1023, 260] width 102 height 20
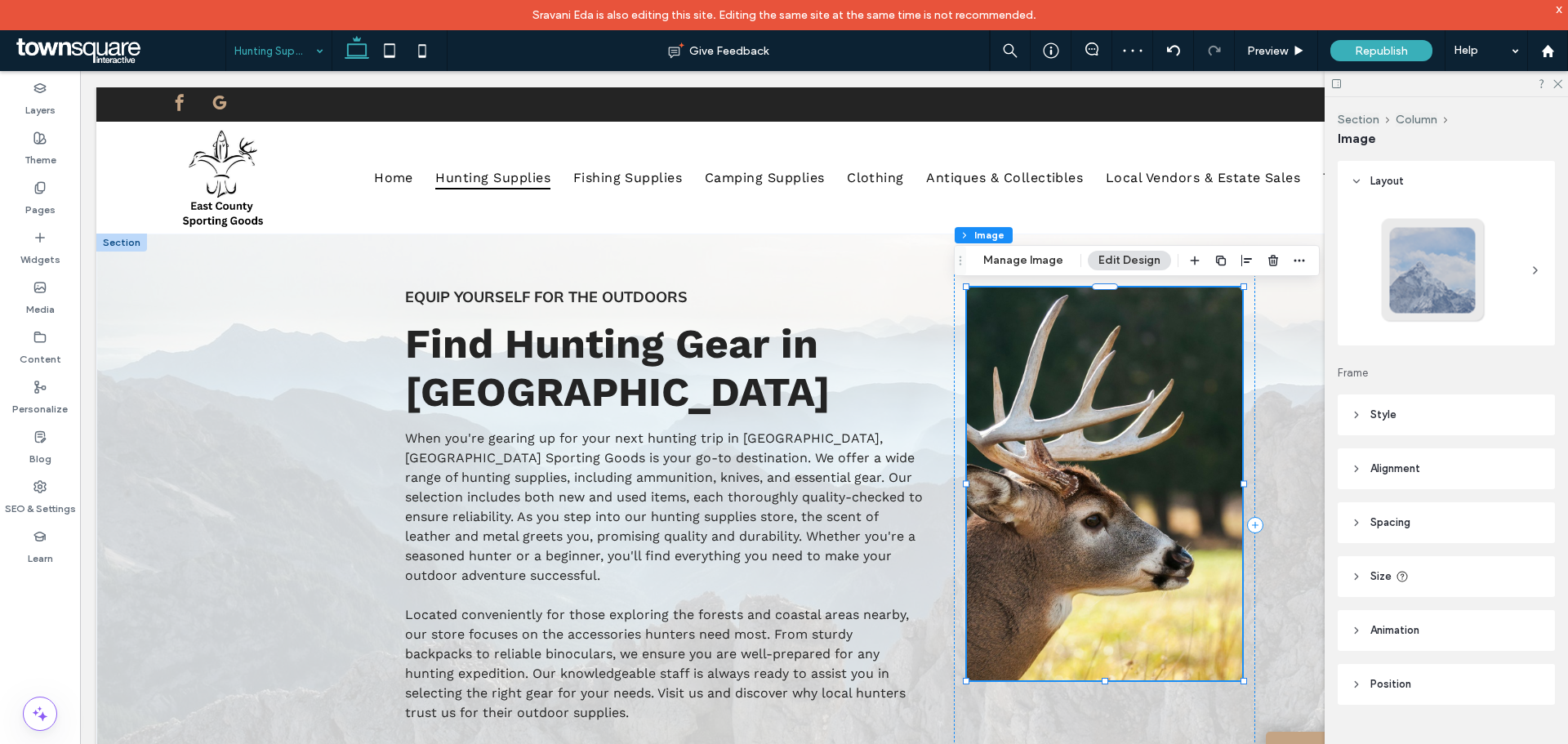
click at [1009, 273] on div "Section Column Image Manage Image Edit Design" at bounding box center [1136, 260] width 365 height 31
click at [1014, 266] on button "Manage Image" at bounding box center [1023, 260] width 102 height 20
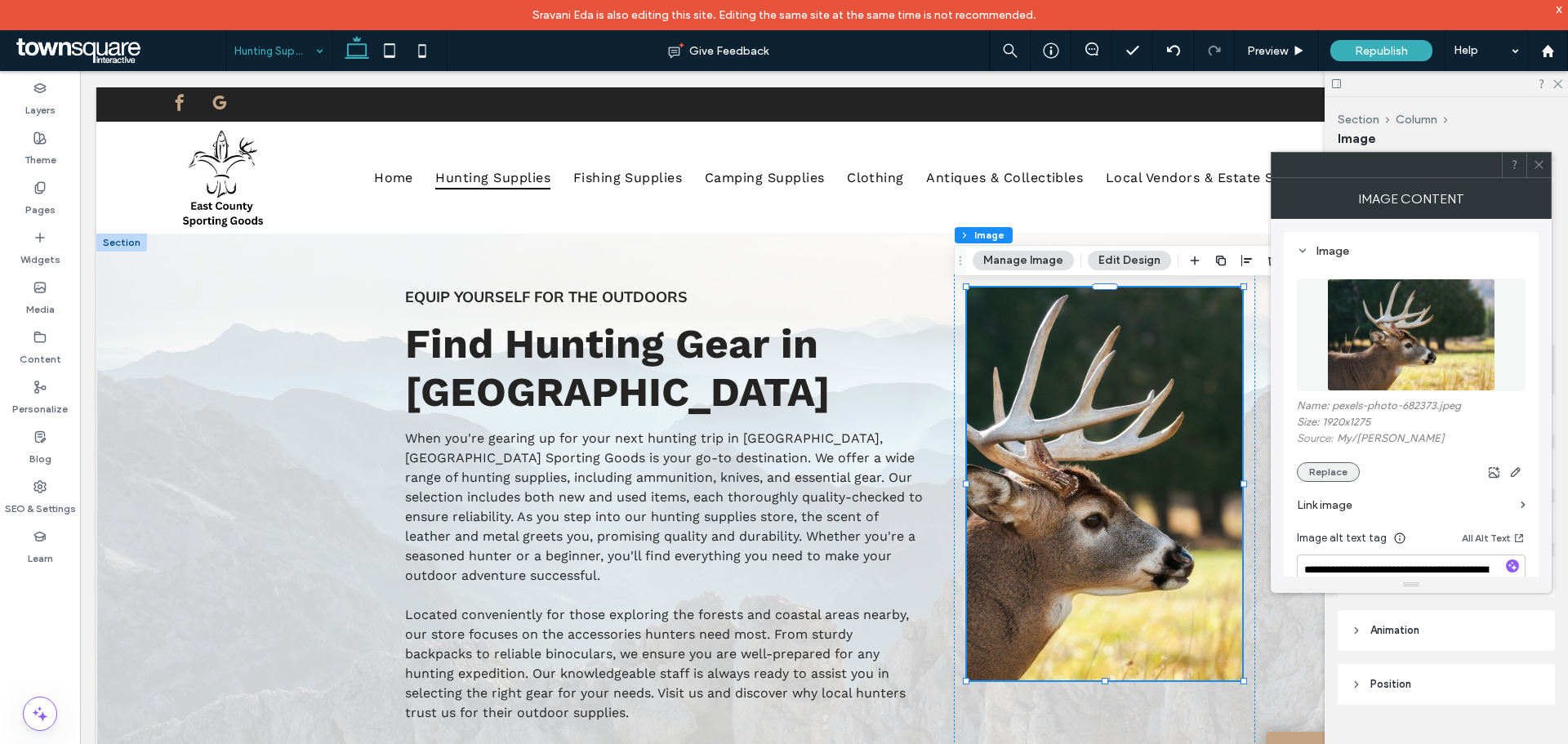
click at [1044, 449] on button "Replace" at bounding box center [1327, 472] width 62 height 20
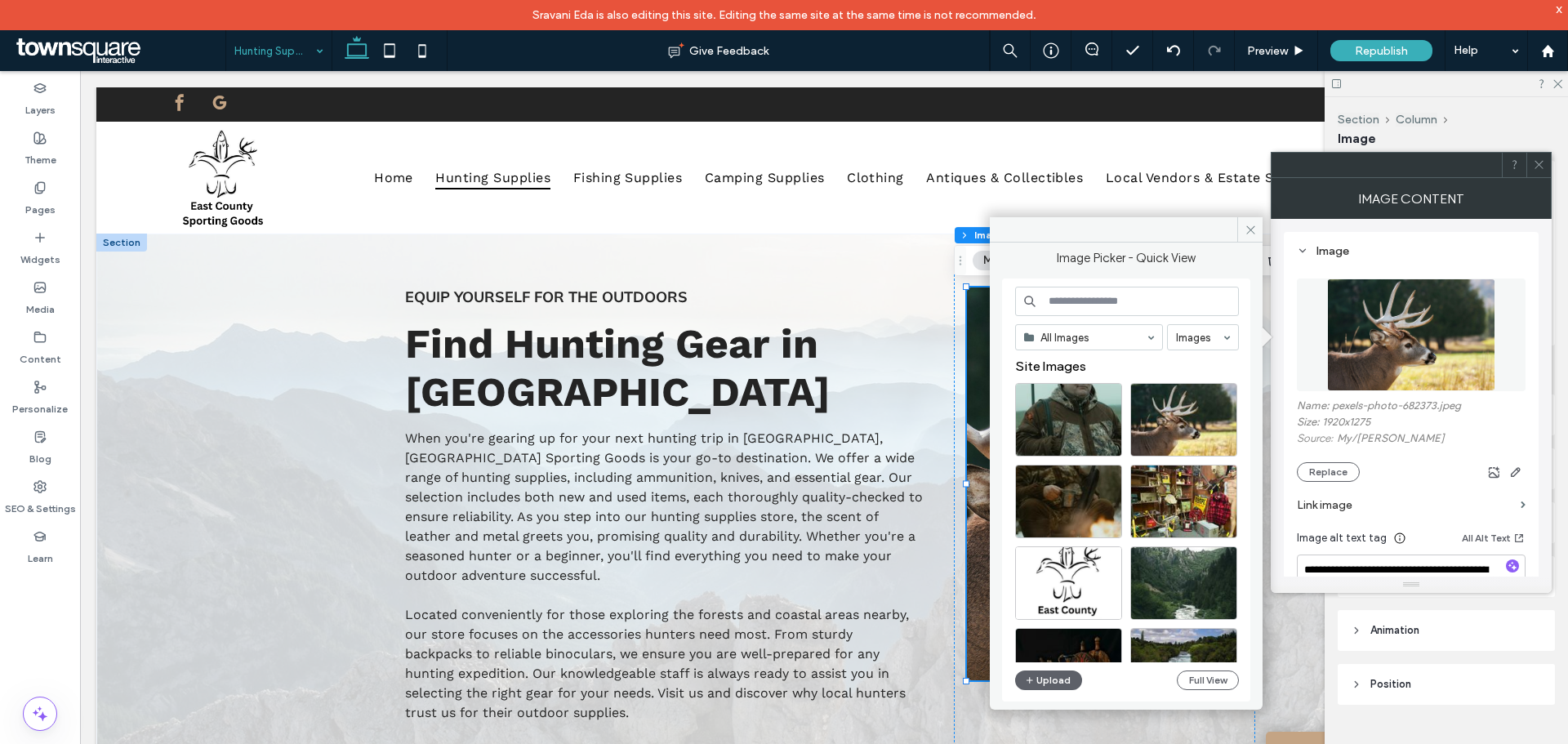
click at [1044, 309] on input at bounding box center [1127, 301] width 224 height 30
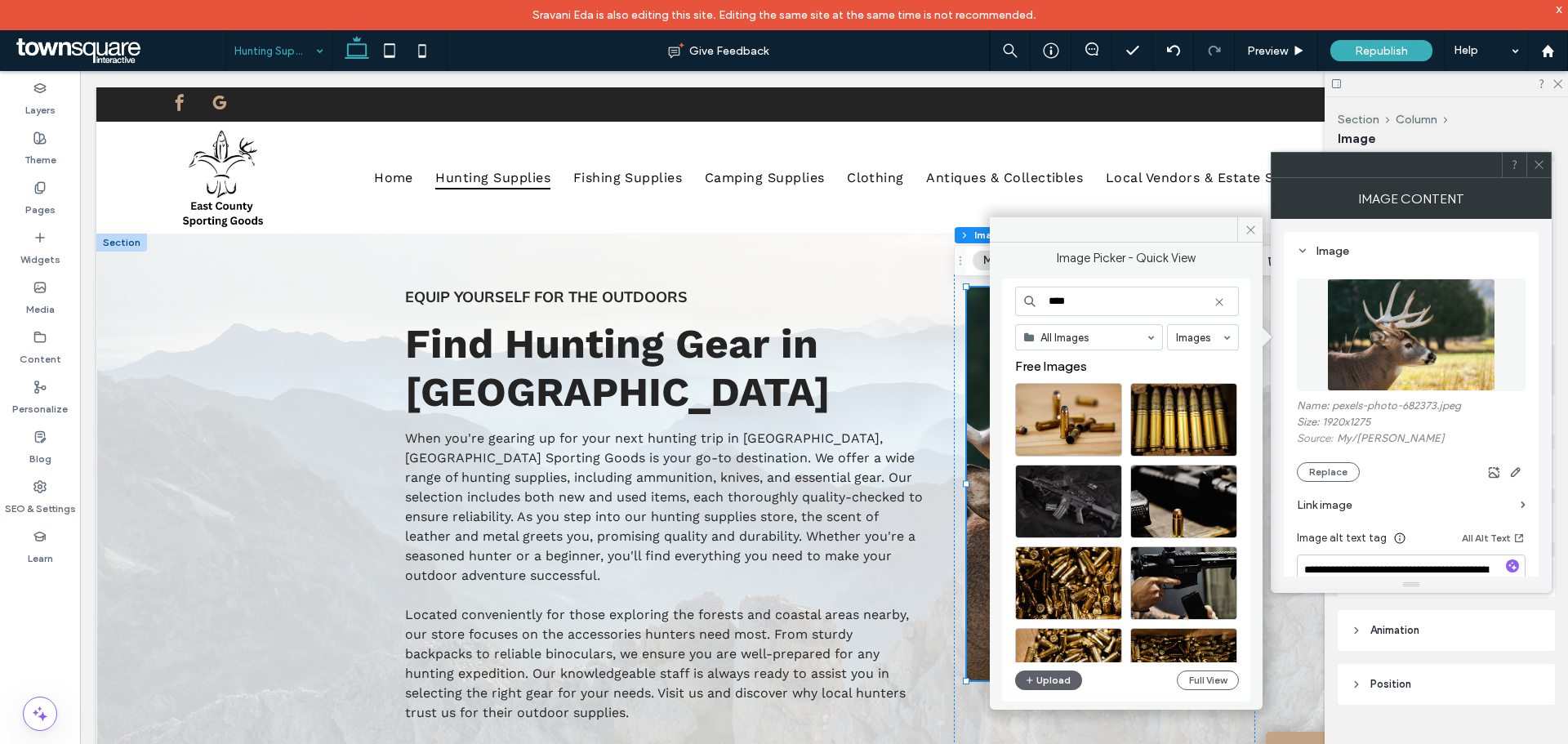
drag, startPoint x: 1208, startPoint y: 368, endPoint x: 910, endPoint y: 281, distance: 310.4
type input "****"
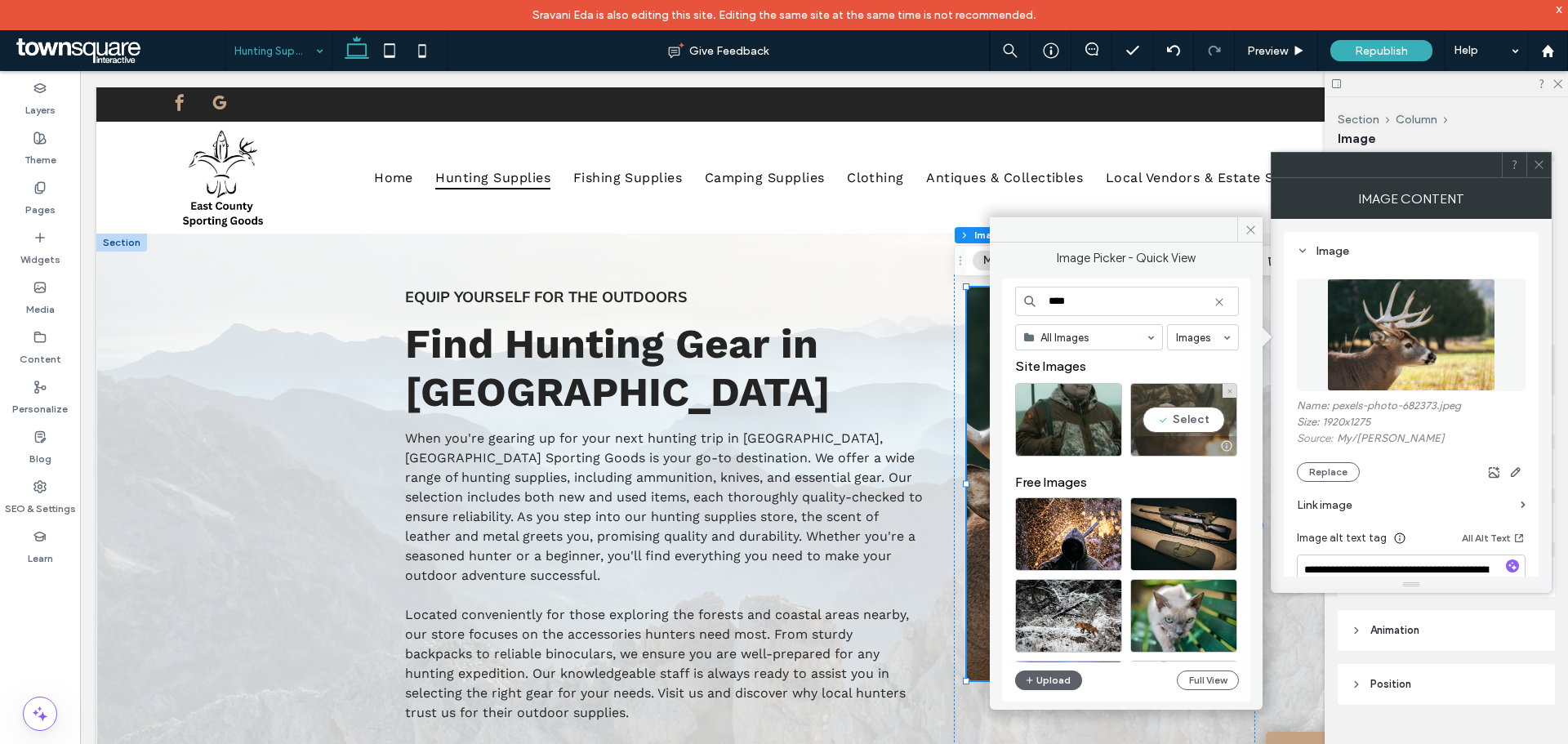
click at [1044, 416] on div "Select" at bounding box center [1183, 420] width 107 height 74
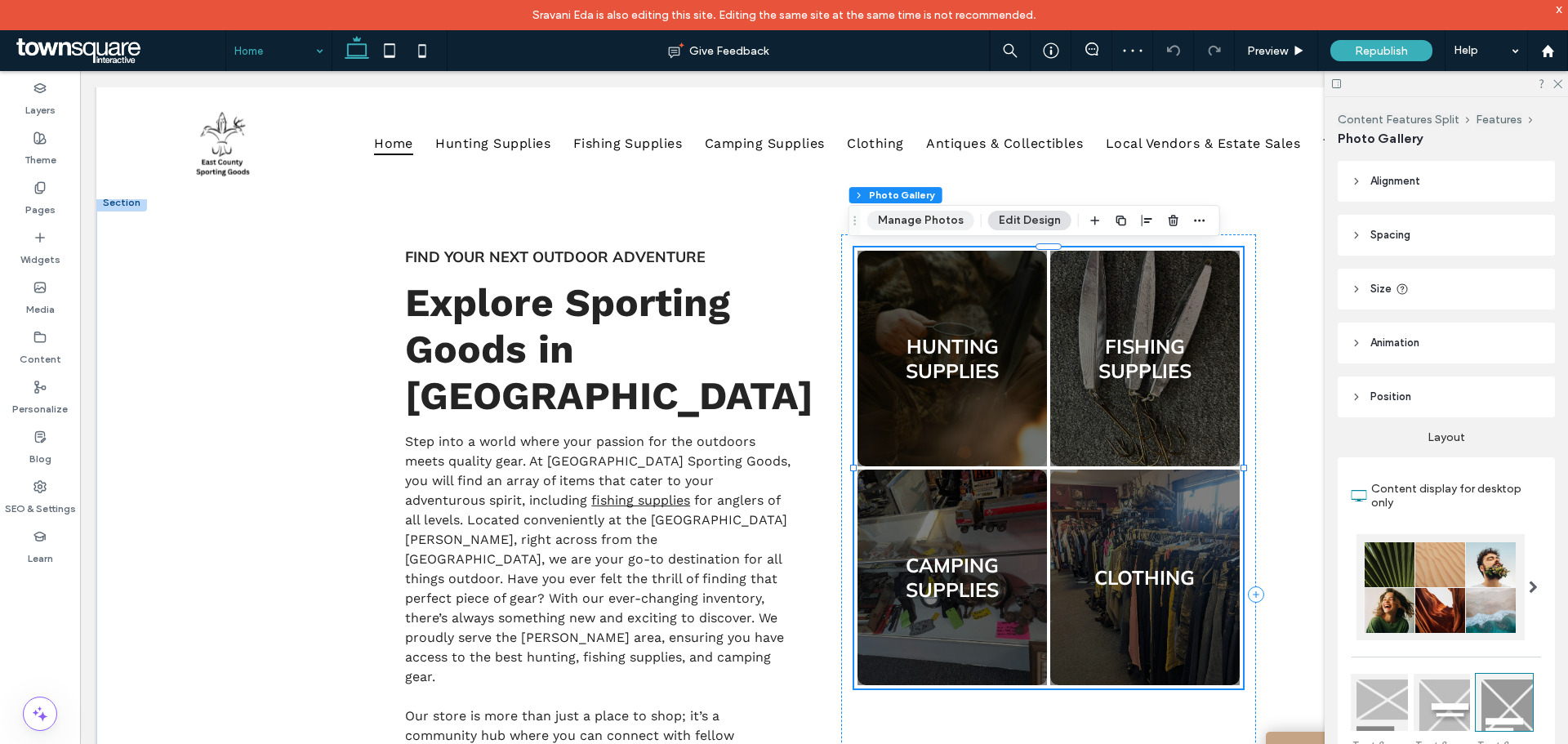
scroll to position [641, 0]
click at [924, 216] on button "Manage Photos" at bounding box center [920, 220] width 107 height 20
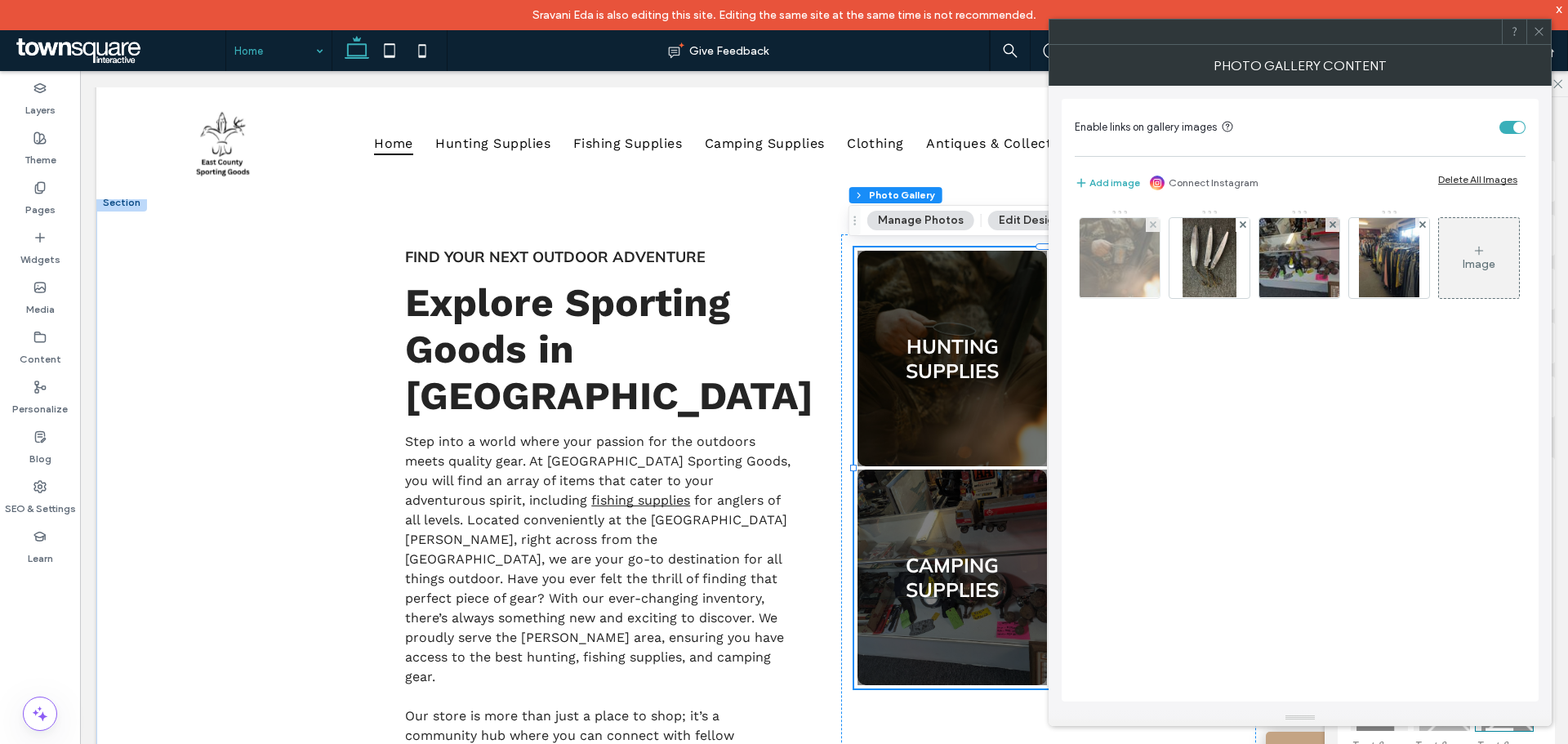
click at [1044, 273] on img at bounding box center [1120, 258] width 120 height 80
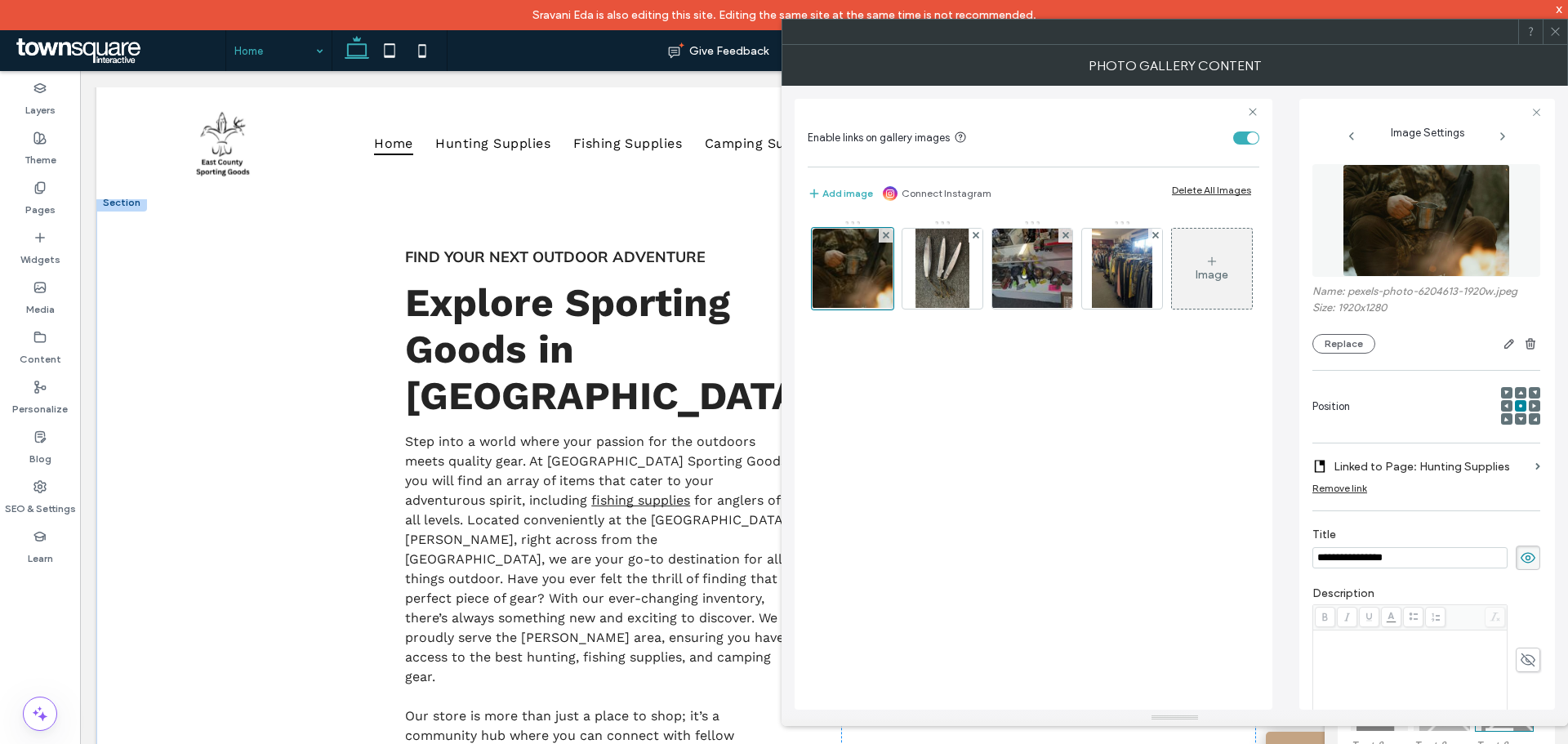
scroll to position [0, 0]
click at [1044, 343] on button "Replace" at bounding box center [1342, 343] width 62 height 20
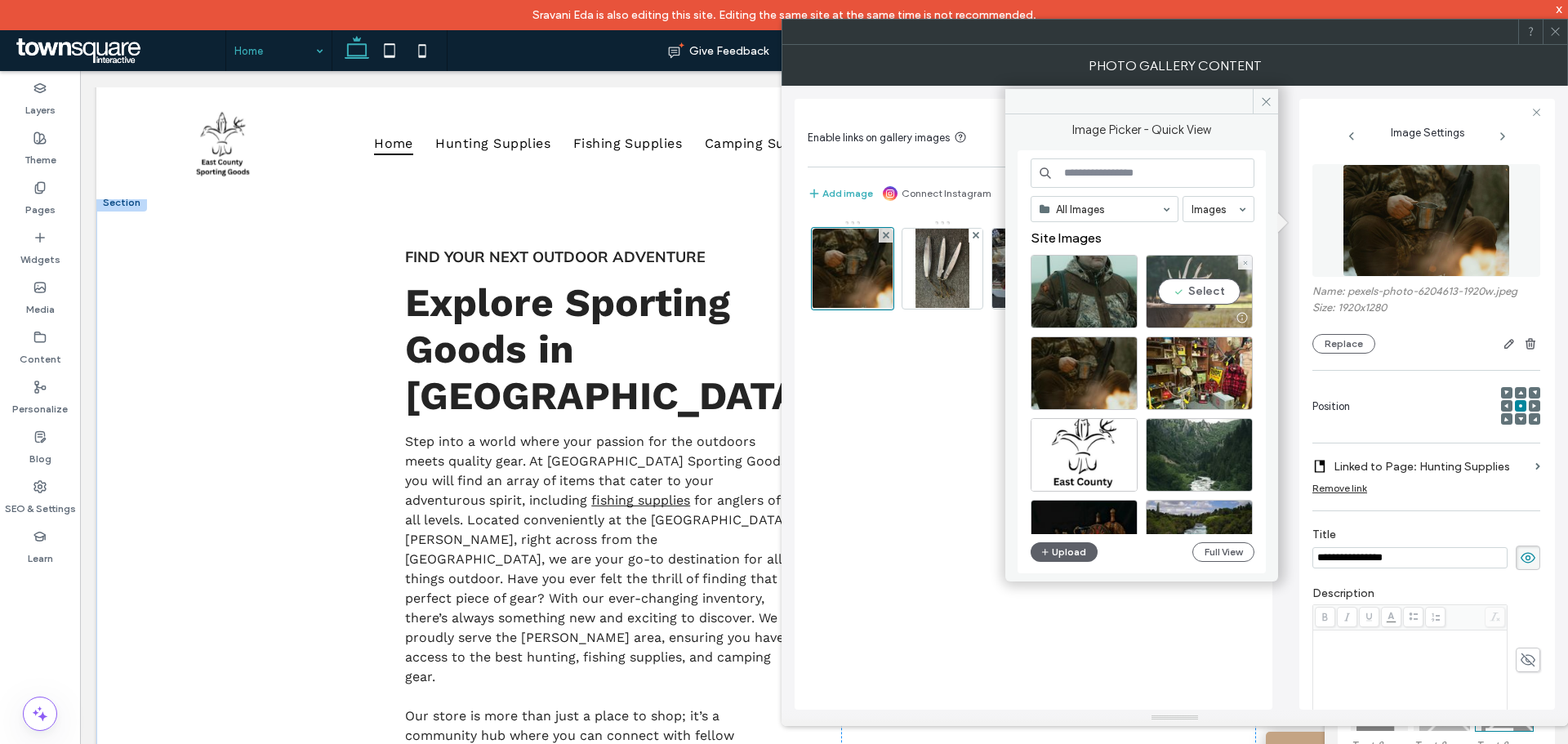
click at [1044, 285] on div "Select" at bounding box center [1199, 291] width 107 height 74
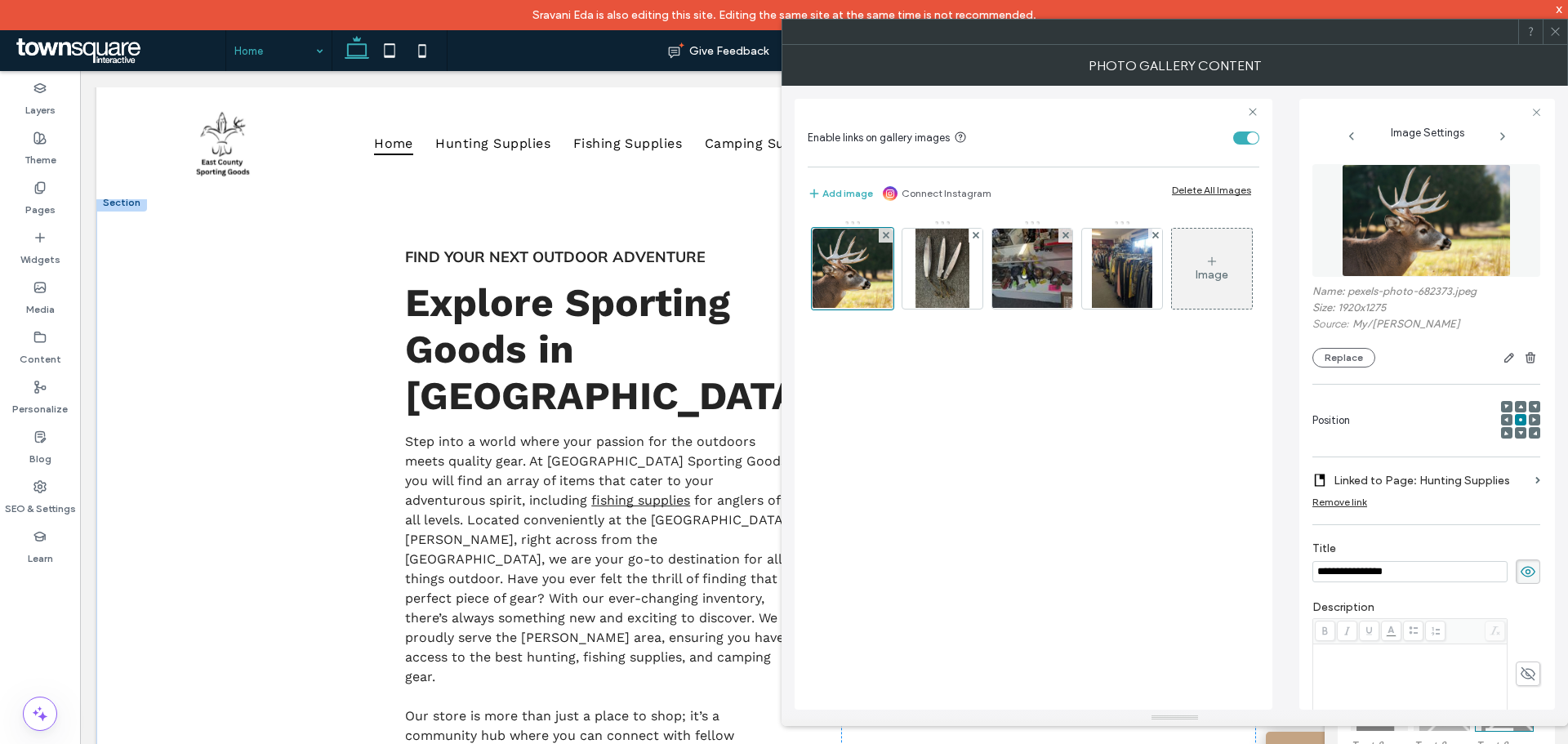
click at [1044, 449] on div "Image" at bounding box center [1033, 456] width 451 height 489
click at [1044, 26] on icon at bounding box center [1554, 31] width 12 height 12
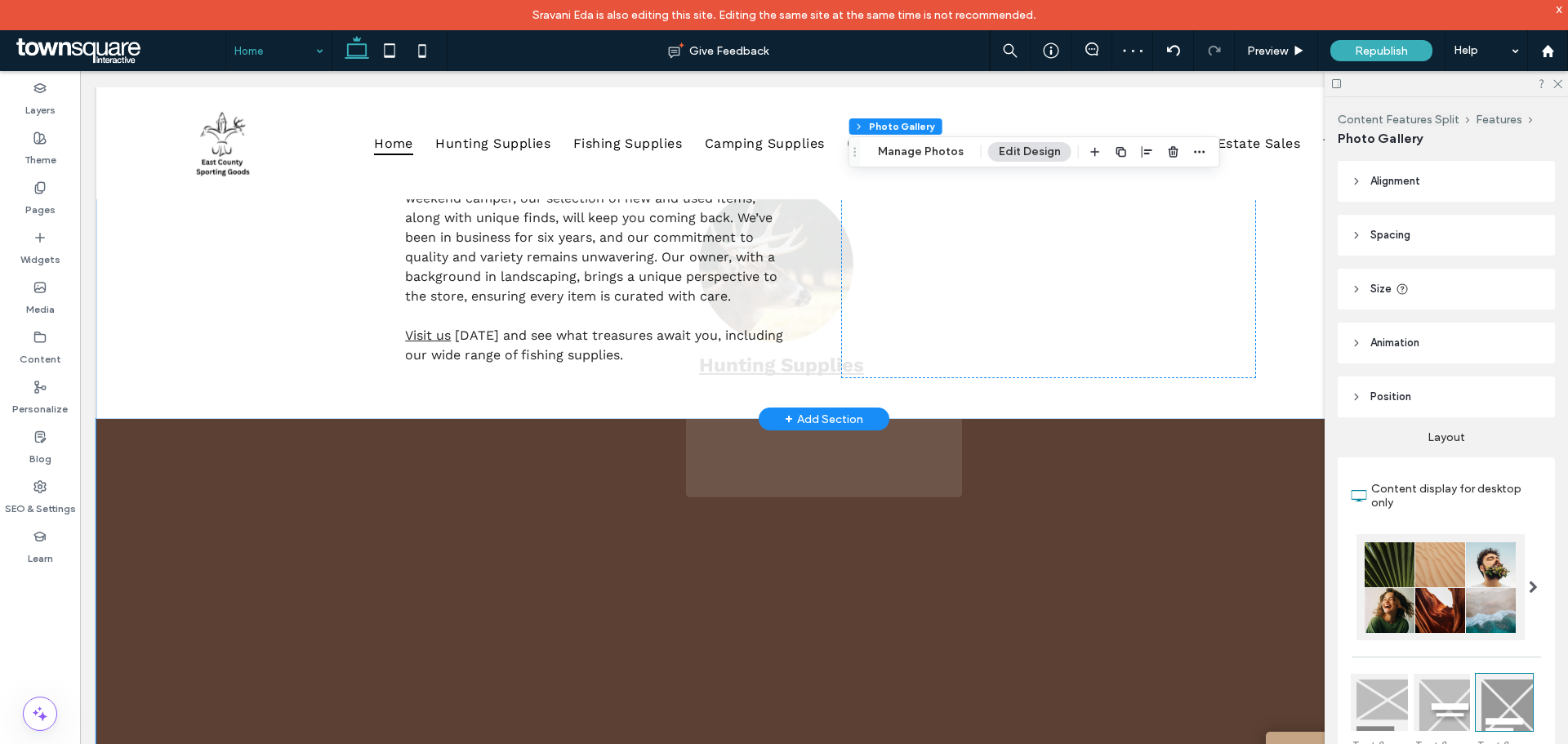
scroll to position [1293, 0]
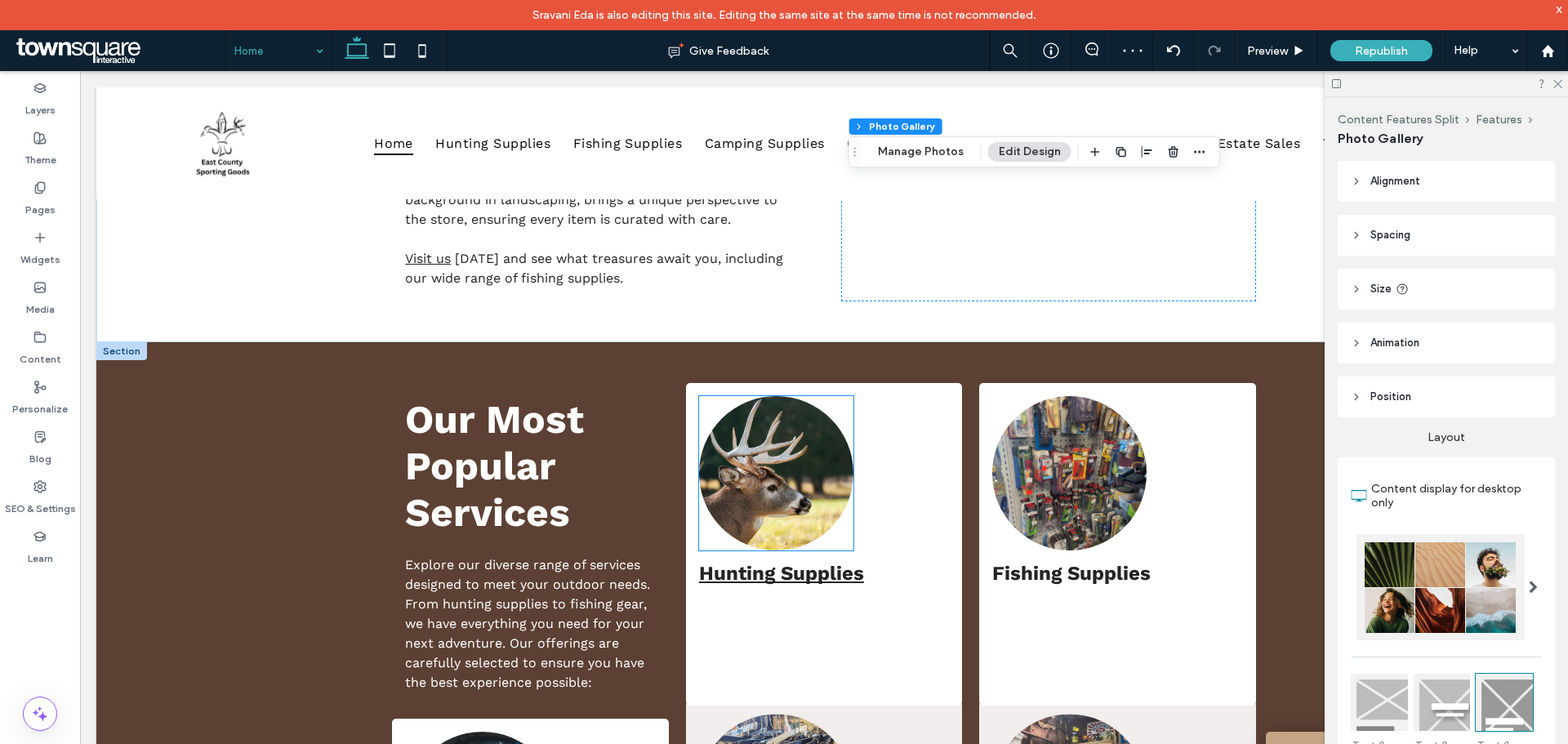
click at [763, 419] on img at bounding box center [777, 474] width 155 height 155
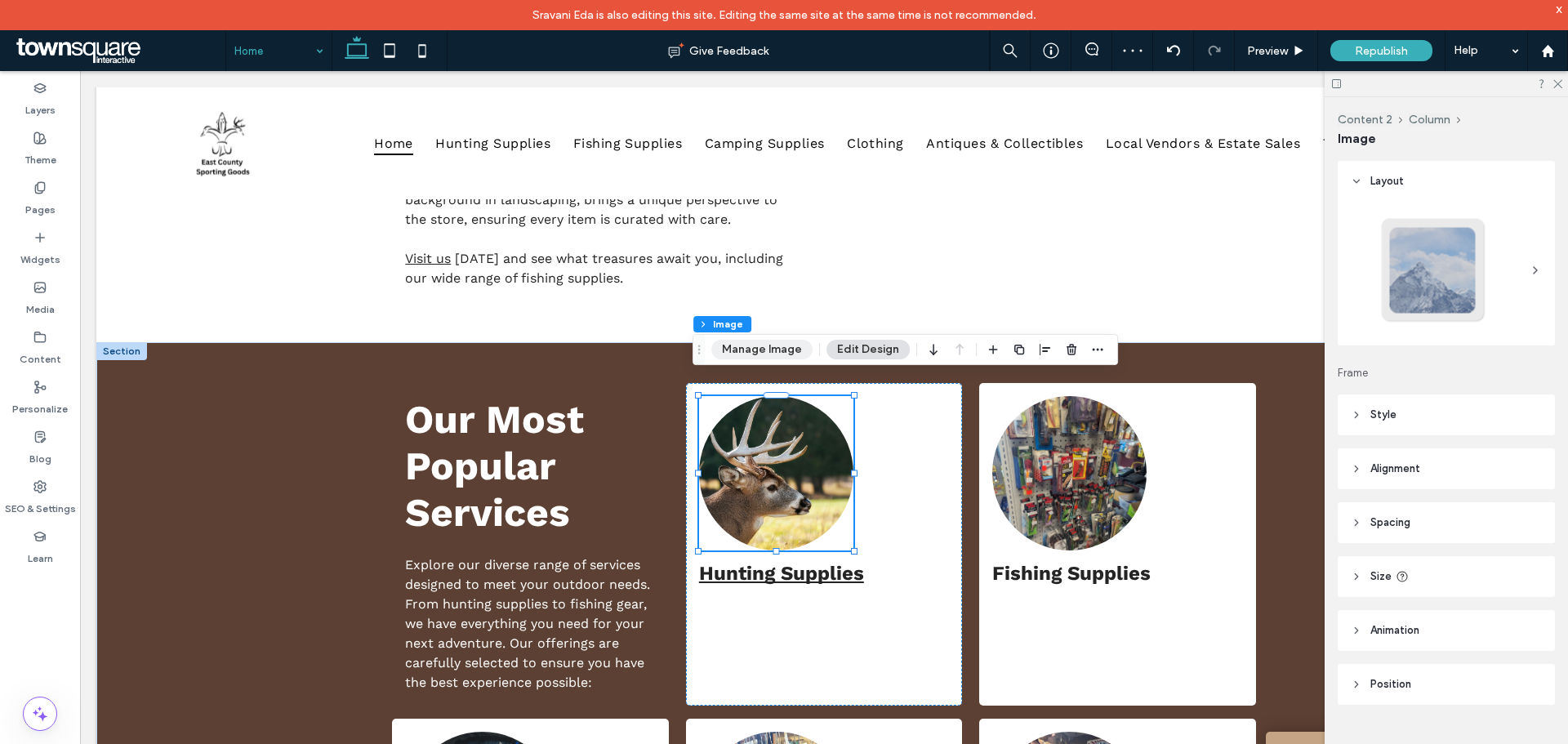
type input "**"
drag, startPoint x: 732, startPoint y: 345, endPoint x: 756, endPoint y: 339, distance: 24.7
click at [732, 346] on button "Manage Image" at bounding box center [762, 349] width 102 height 20
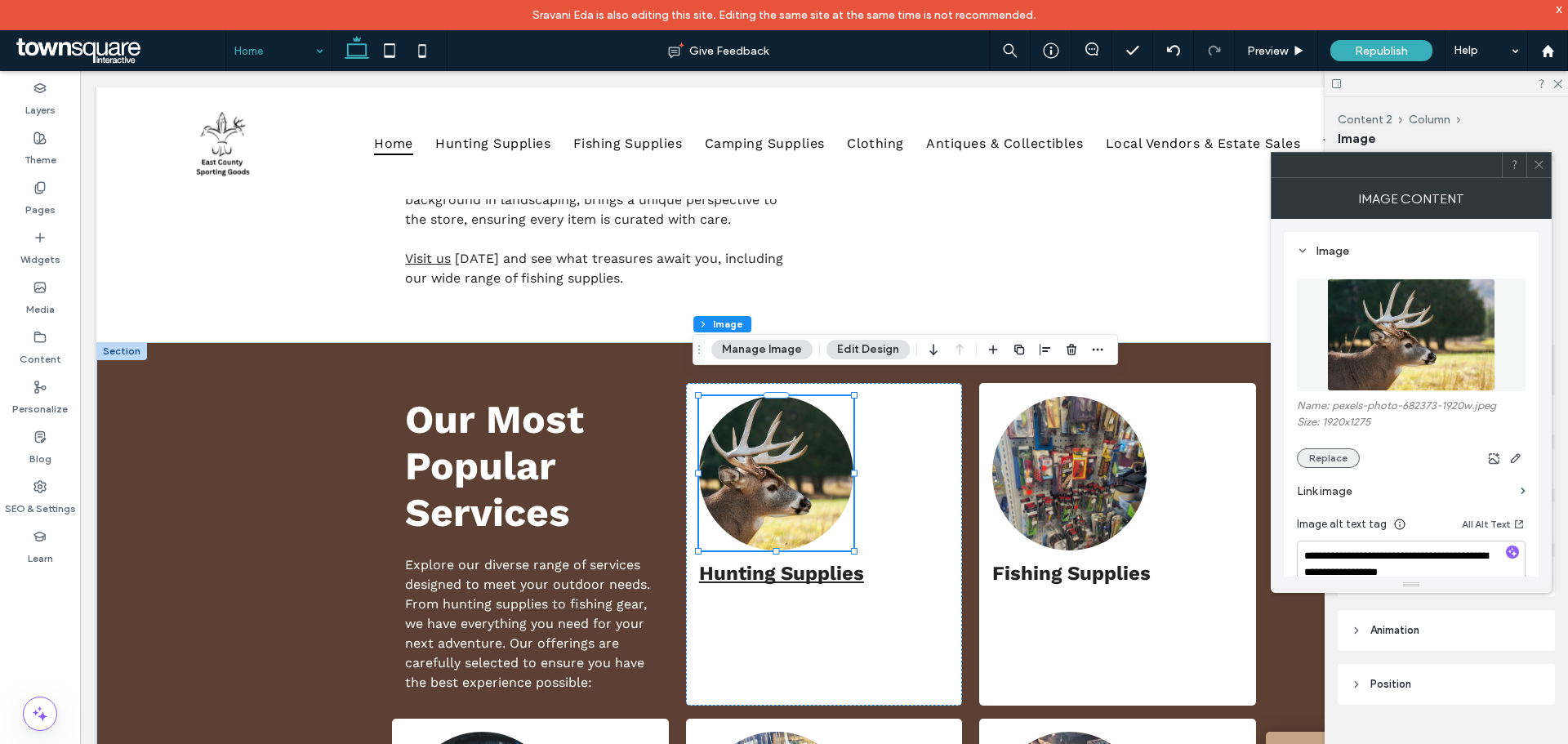
click at [1044, 449] on button "Replace" at bounding box center [1327, 458] width 62 height 20
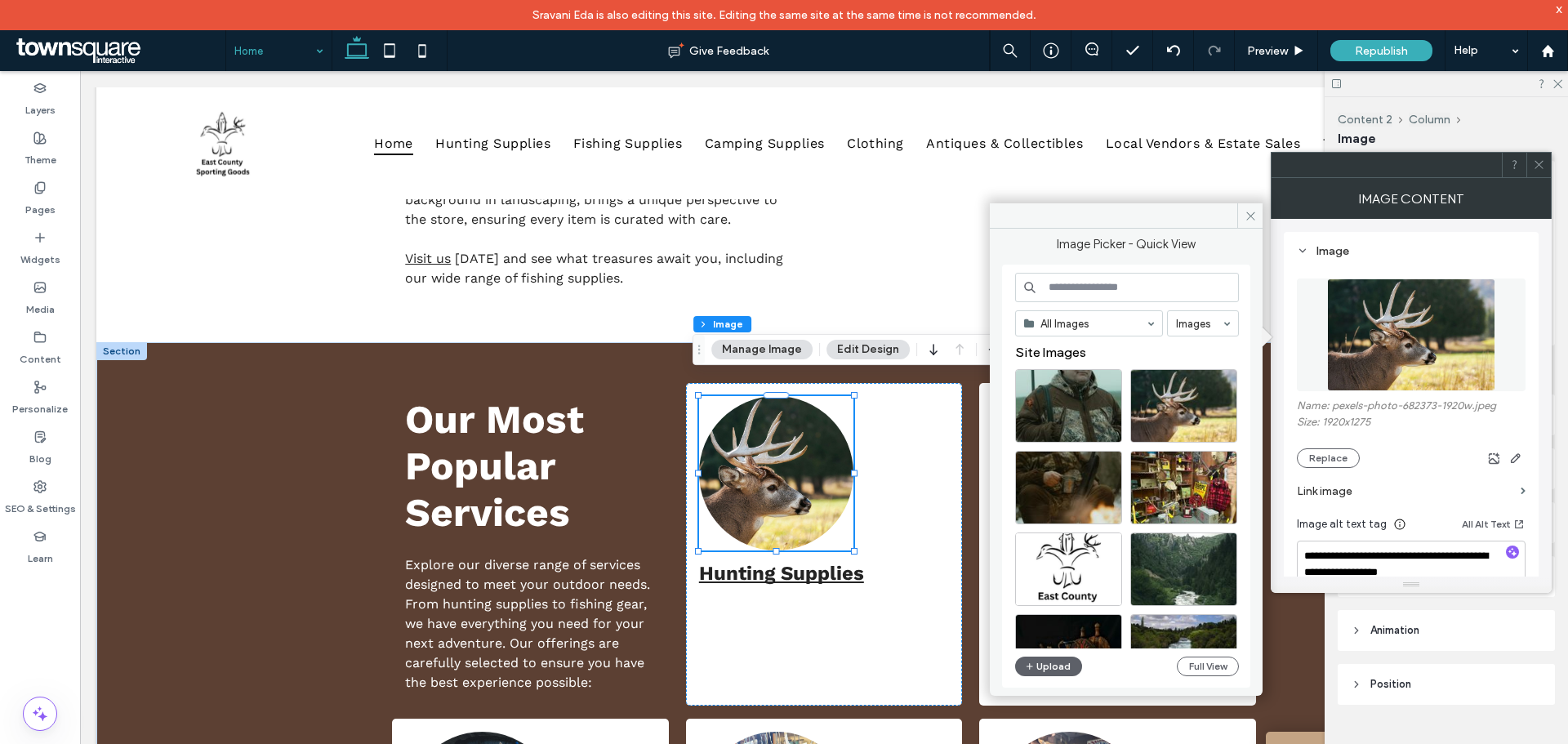
click at [1044, 288] on input at bounding box center [1127, 288] width 224 height 30
type input "**********"
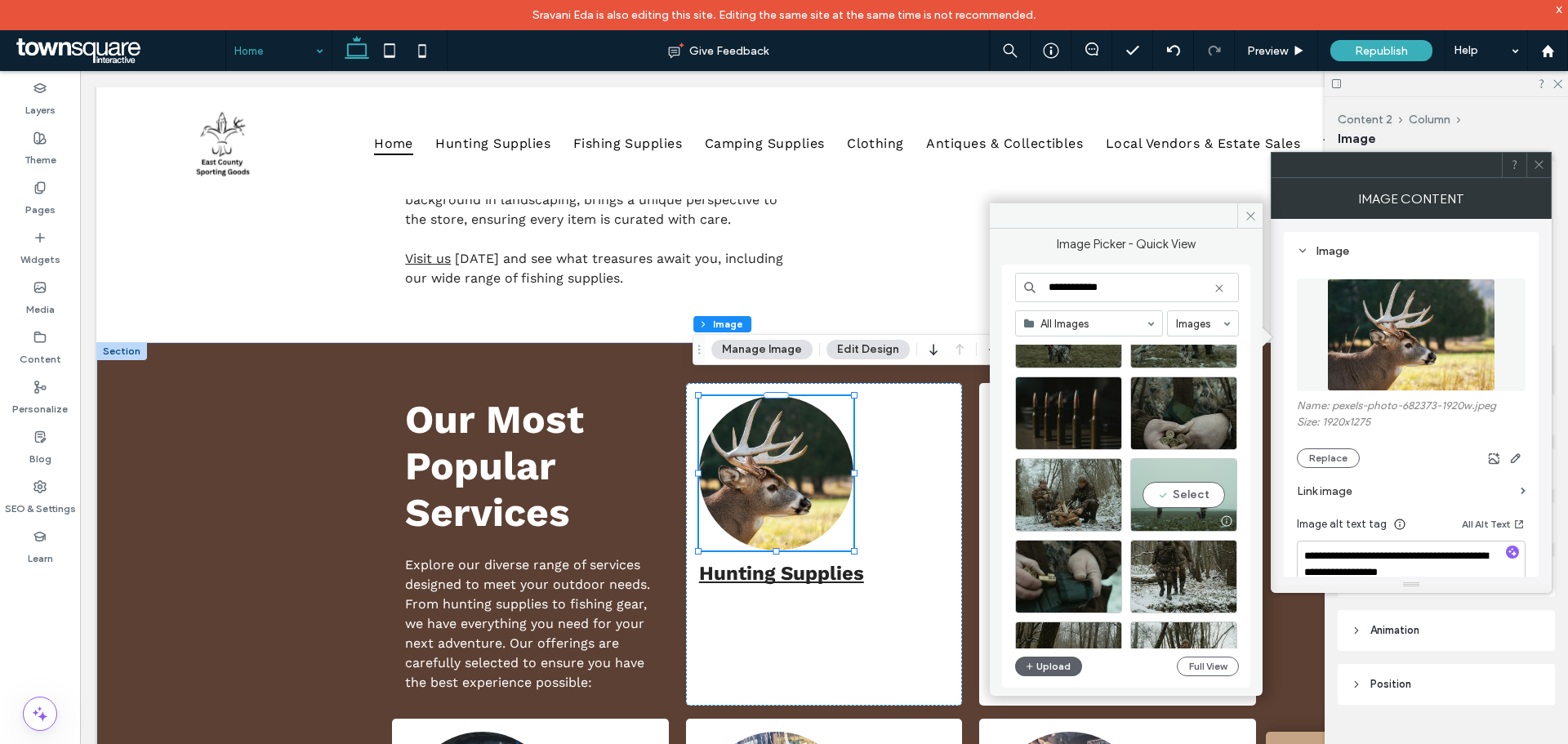
scroll to position [408, 0]
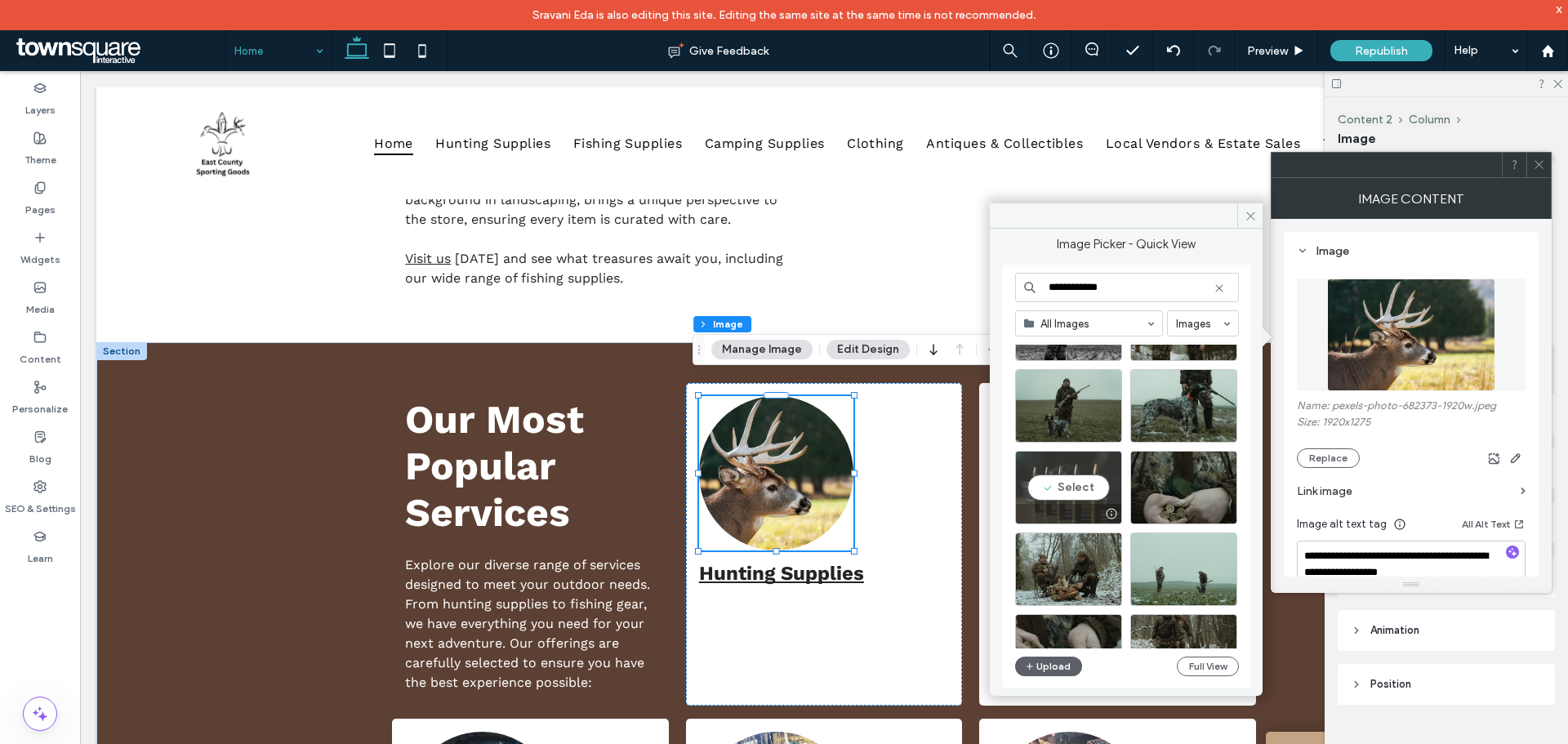
click at [1044, 449] on div "Select" at bounding box center [1068, 487] width 107 height 74
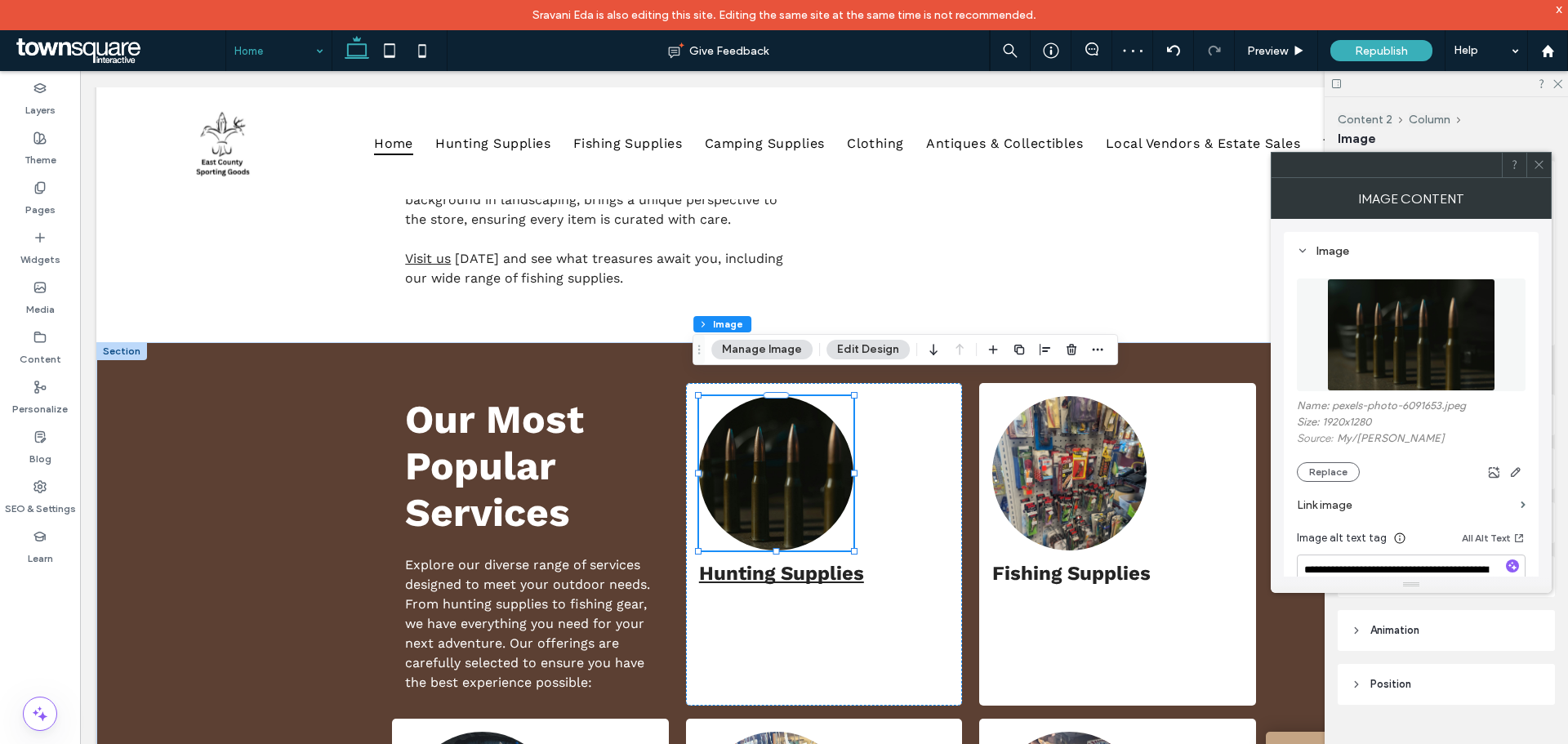
click at [1044, 169] on icon at bounding box center [1538, 164] width 12 height 12
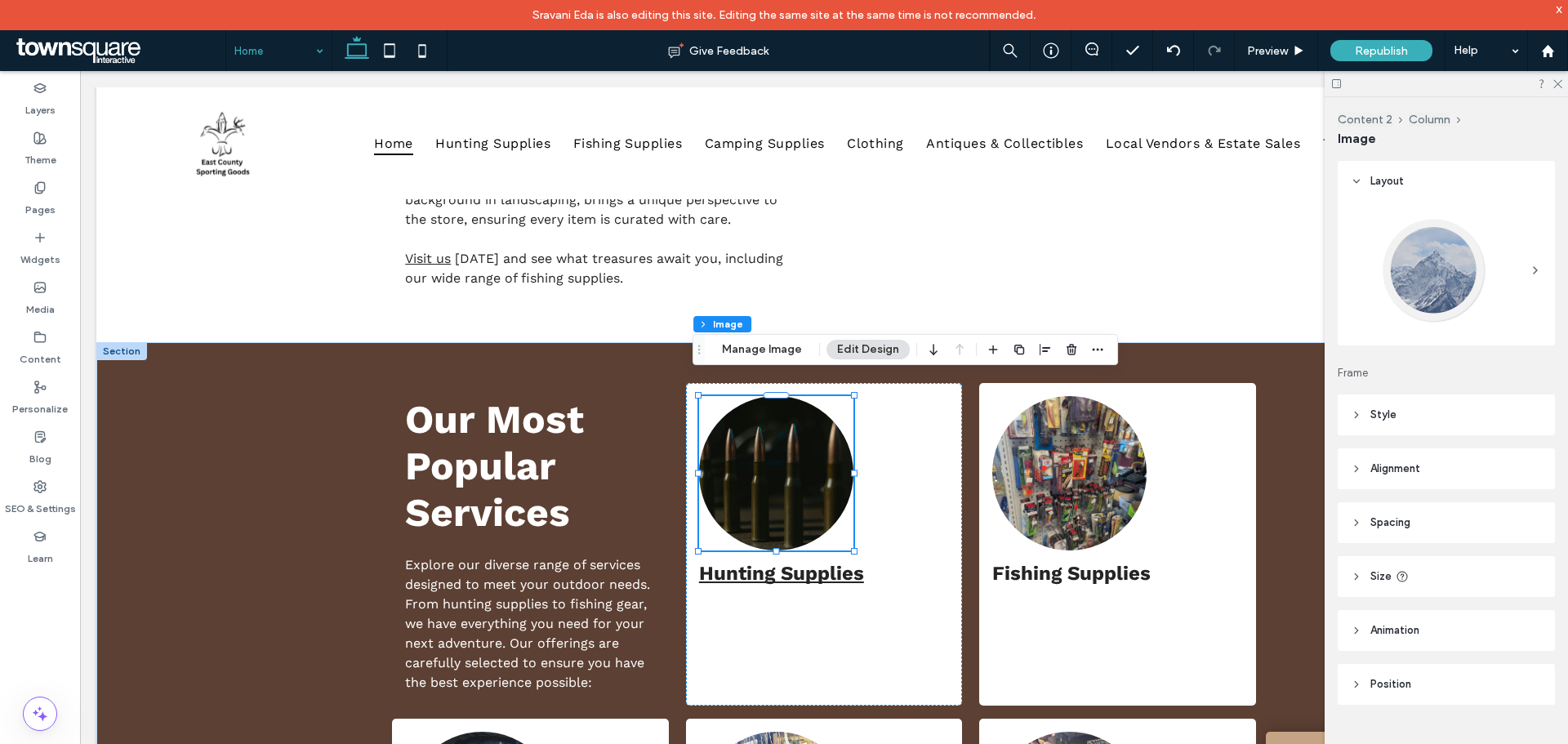
click at [1044, 76] on div at bounding box center [1446, 83] width 243 height 25
click at [1044, 82] on use at bounding box center [1558, 85] width 9 height 9
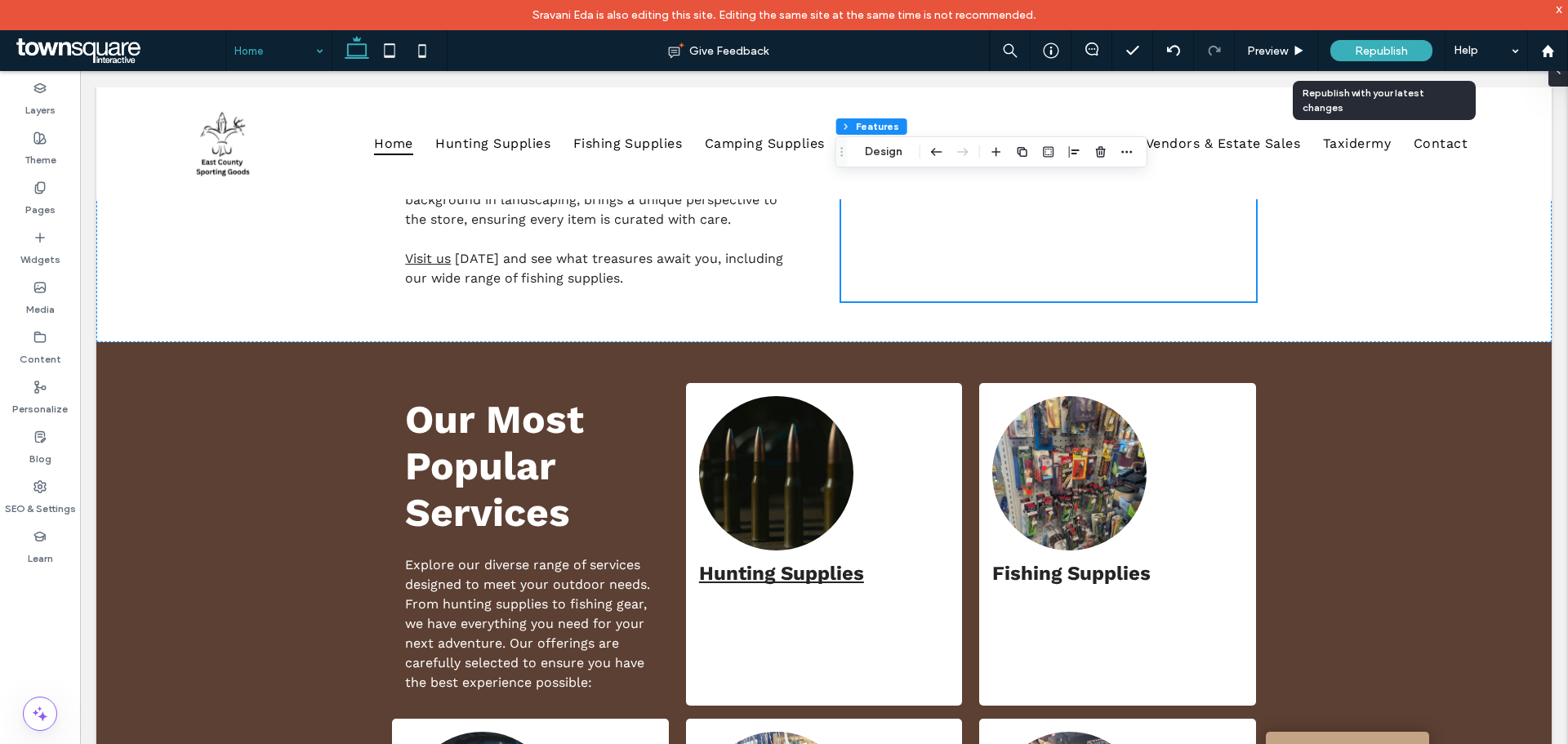
click at [1044, 50] on span "Republish" at bounding box center [1381, 50] width 53 height 14
